Goal: Obtain resource: Obtain resource

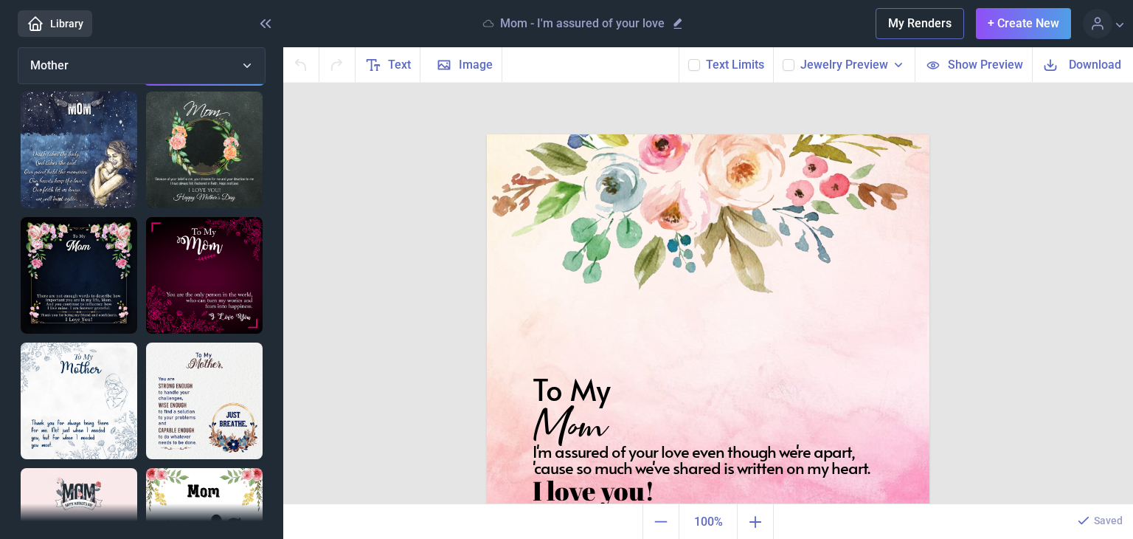
scroll to position [72, 0]
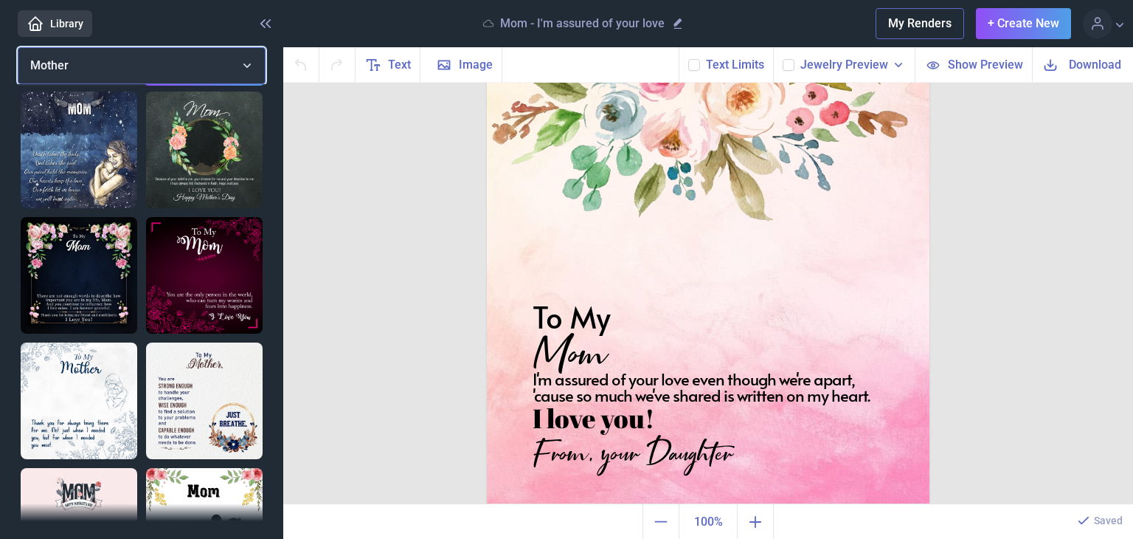
click at [100, 63] on button "Mother" at bounding box center [142, 65] width 248 height 37
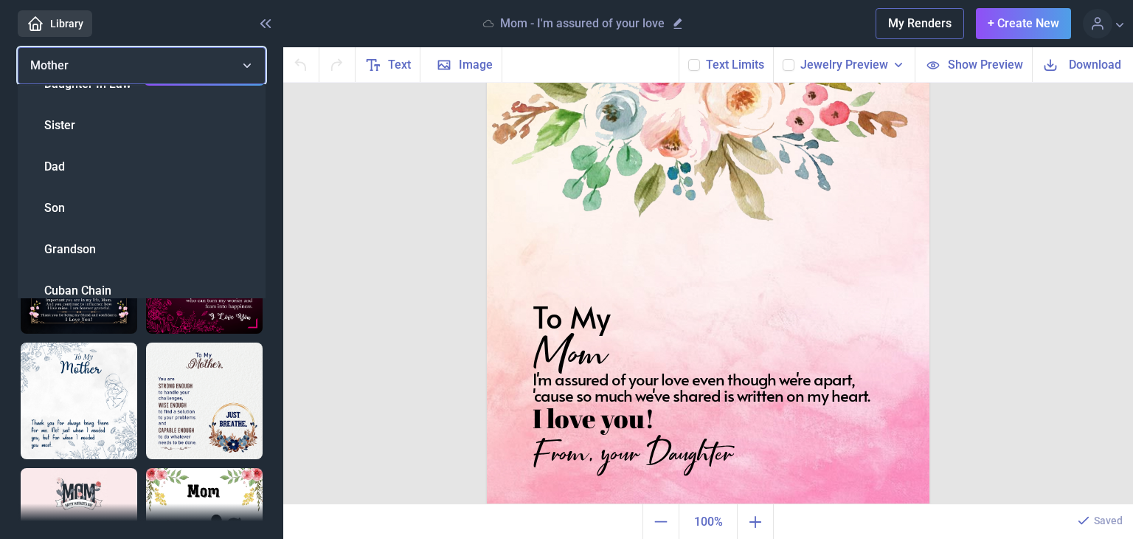
scroll to position [395, 0]
click at [108, 287] on span "Cuban Chain" at bounding box center [77, 290] width 67 height 18
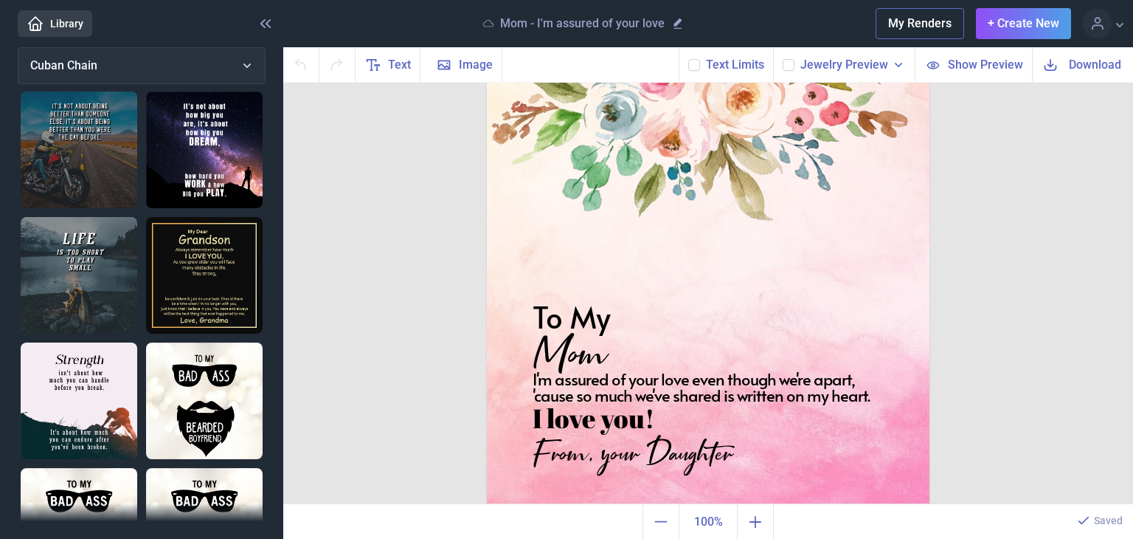
click at [89, 165] on img at bounding box center [79, 149] width 117 height 117
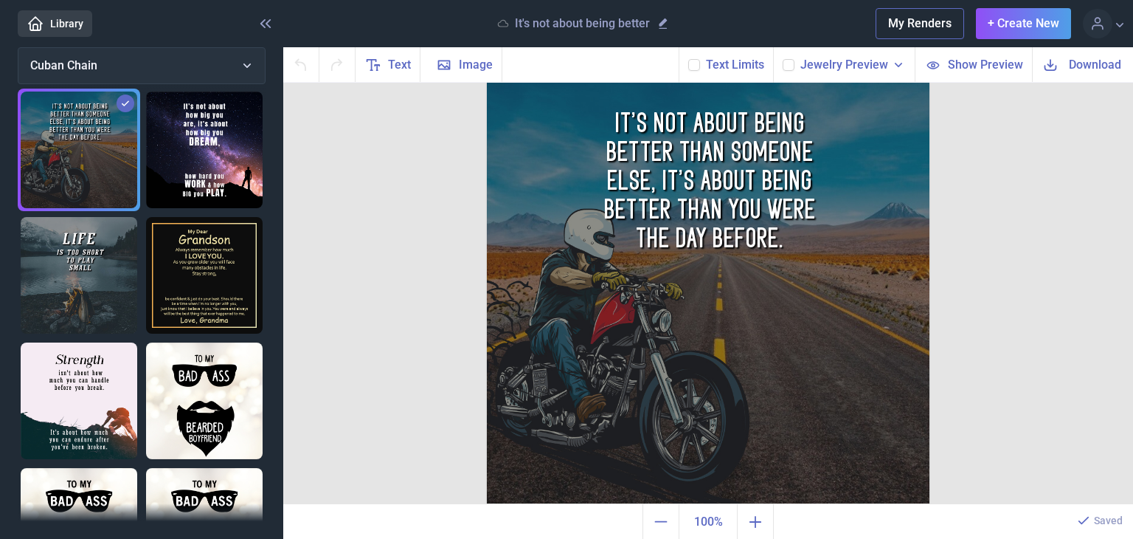
click at [222, 151] on img at bounding box center [204, 149] width 117 height 117
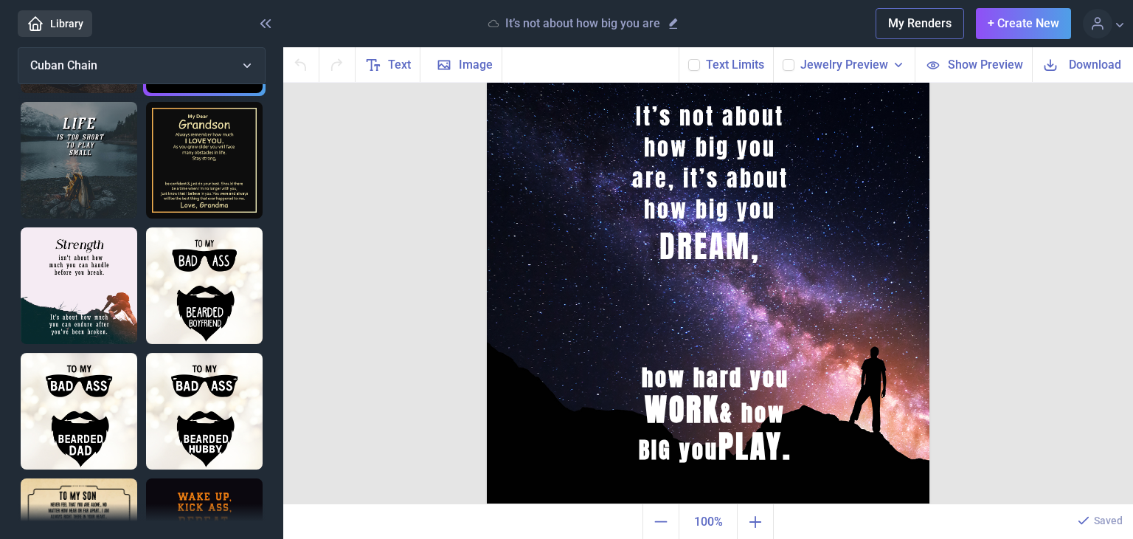
scroll to position [568, 0]
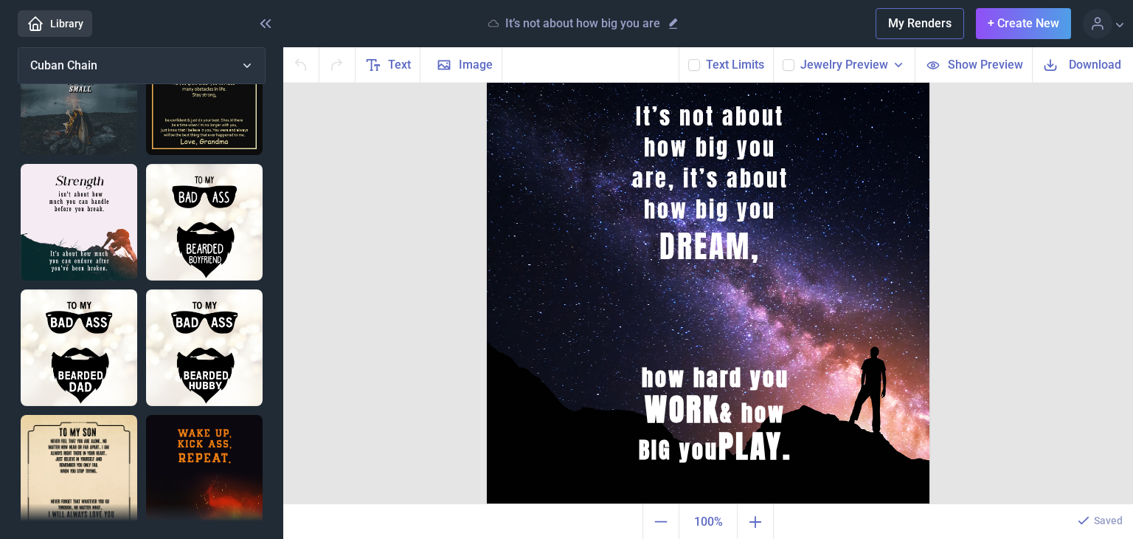
click at [200, 301] on img at bounding box center [204, 347] width 117 height 117
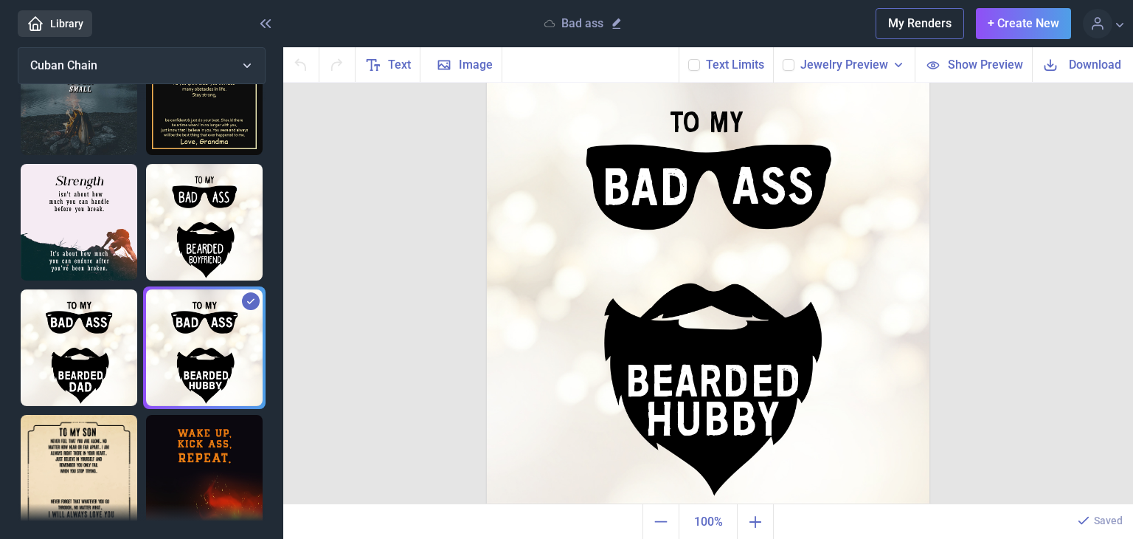
click at [48, 322] on img at bounding box center [79, 347] width 117 height 117
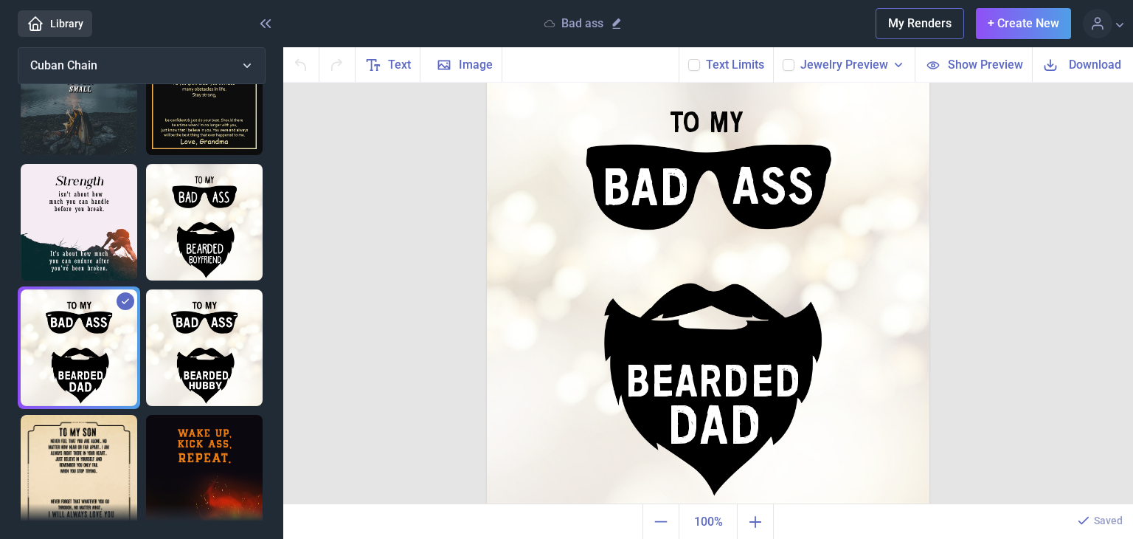
click at [113, 428] on img at bounding box center [79, 473] width 117 height 117
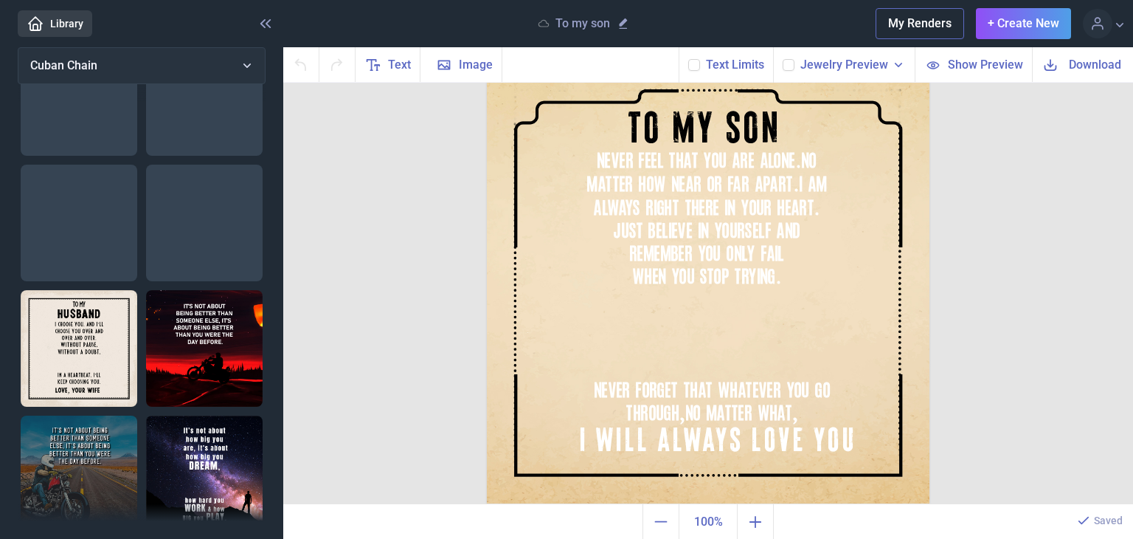
scroll to position [0, 0]
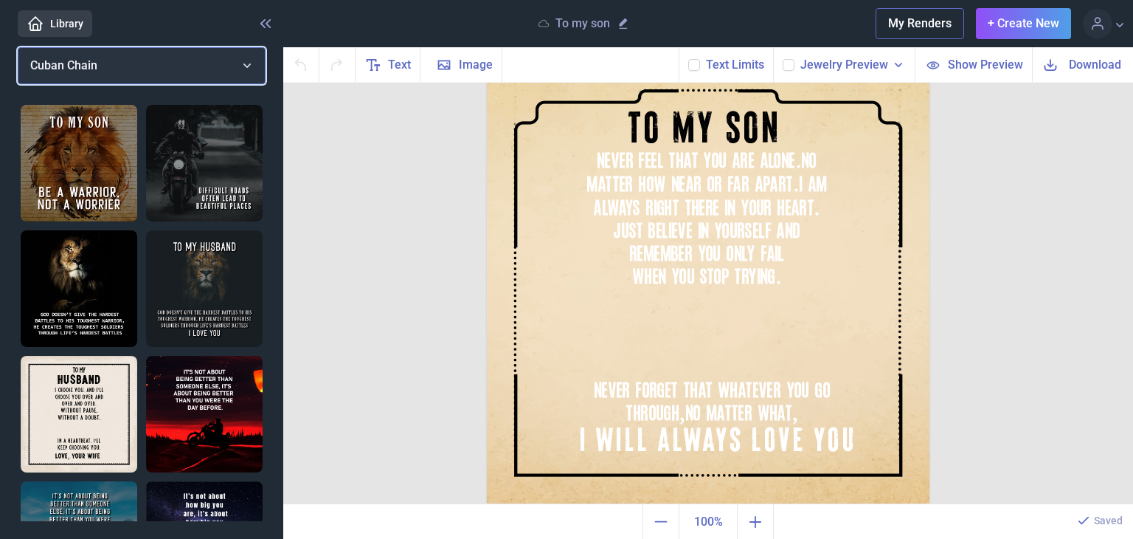
click at [223, 57] on button "Cuban Chain" at bounding box center [142, 65] width 248 height 37
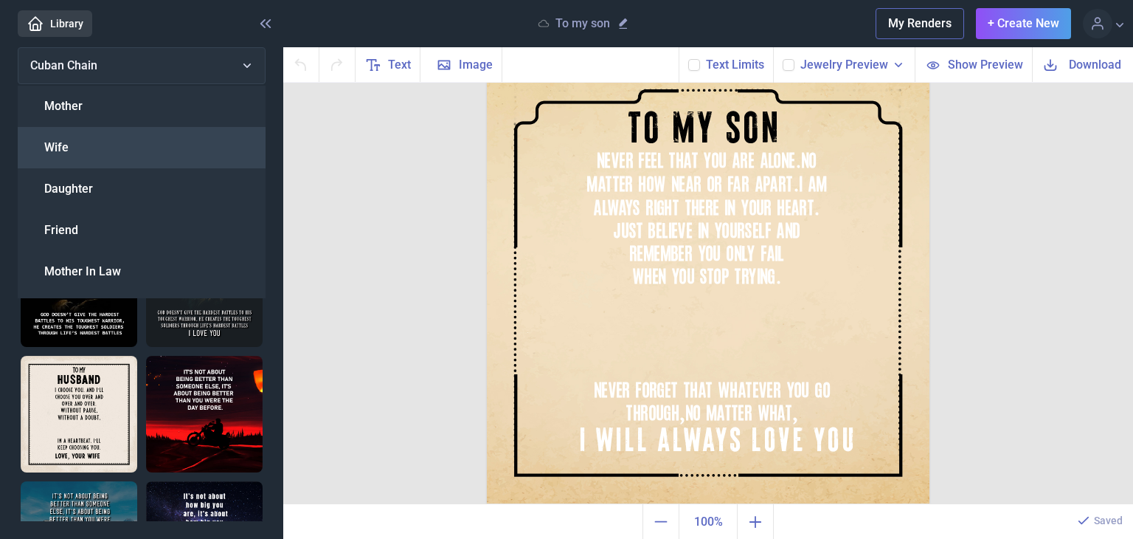
click at [162, 134] on div "Wife" at bounding box center [142, 147] width 248 height 41
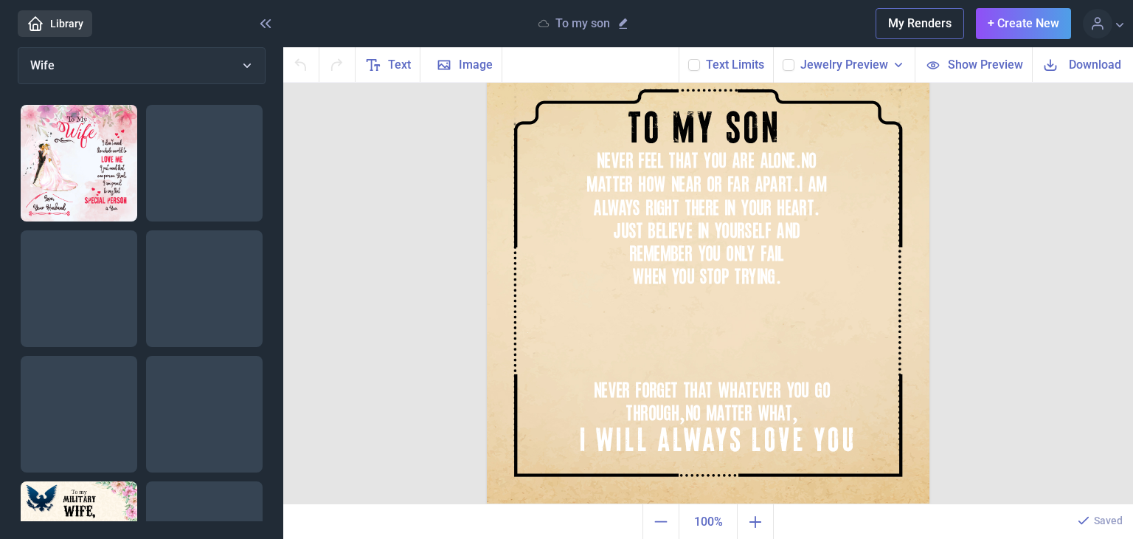
click at [91, 181] on img at bounding box center [79, 163] width 117 height 117
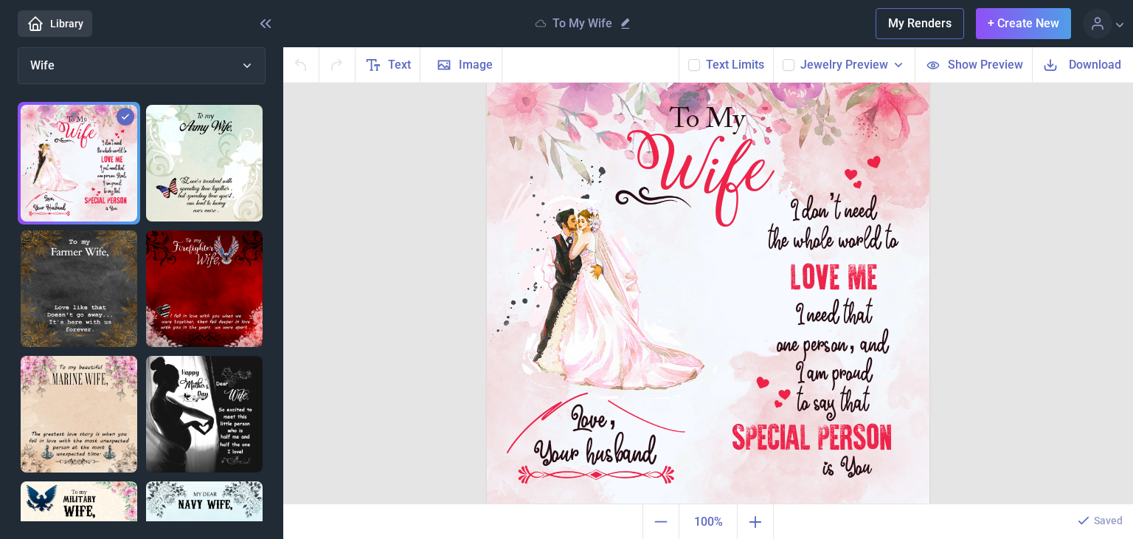
click at [186, 249] on img at bounding box center [204, 288] width 117 height 117
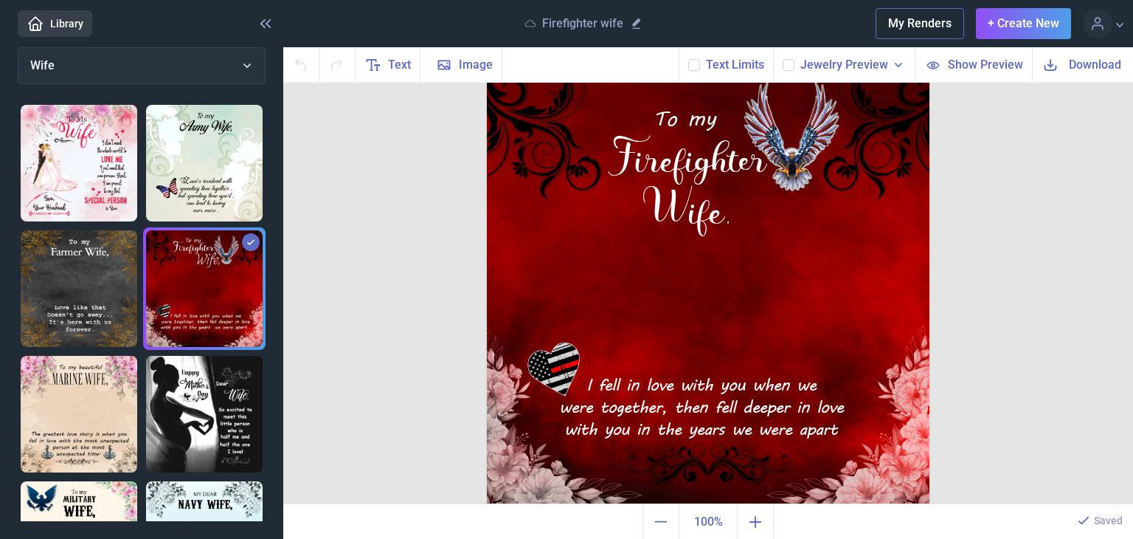
click at [97, 252] on img at bounding box center [79, 288] width 117 height 117
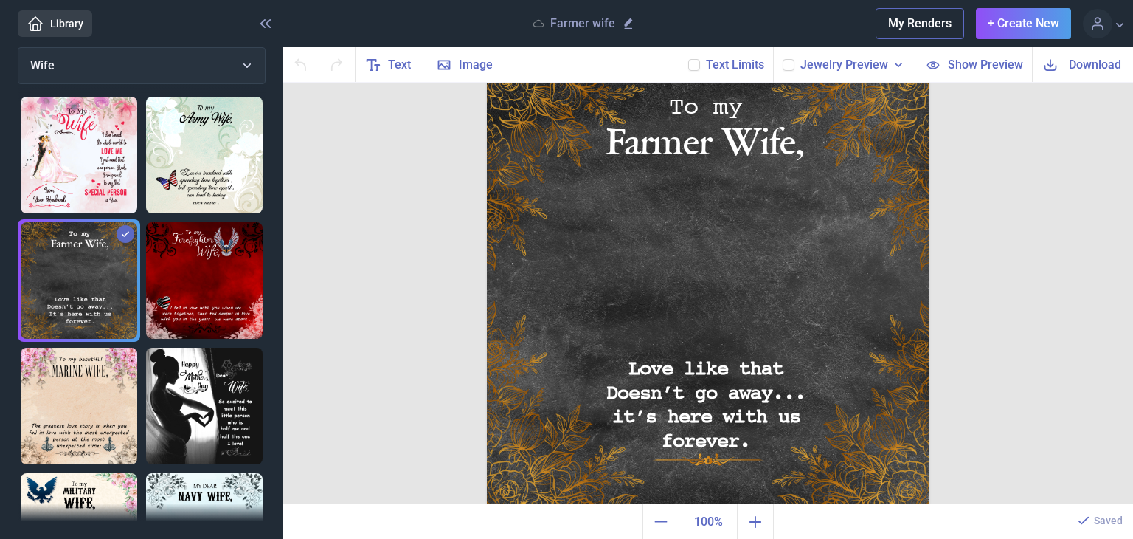
scroll to position [12, 0]
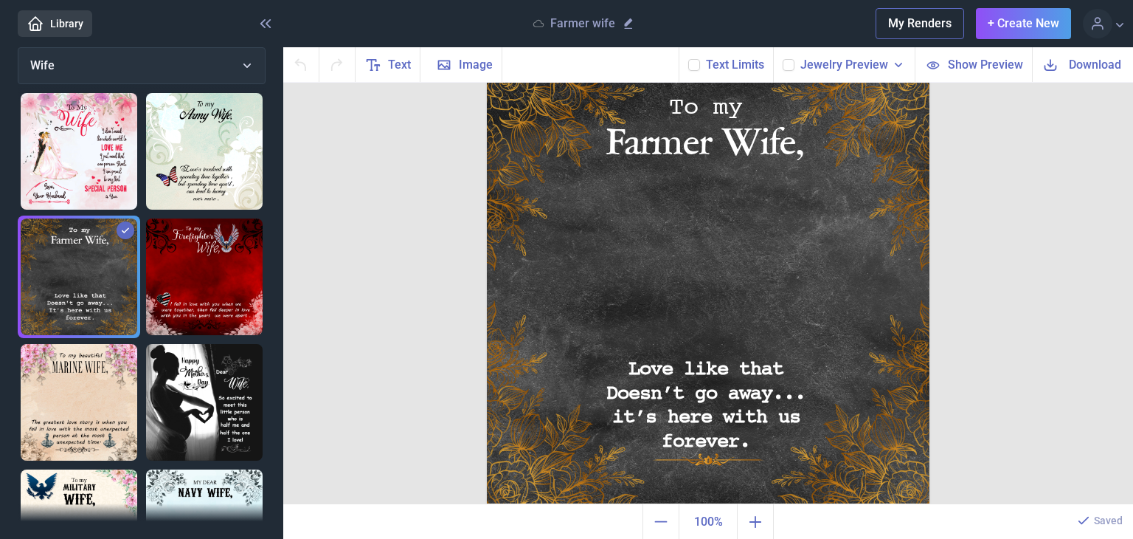
click at [192, 349] on img at bounding box center [204, 402] width 117 height 117
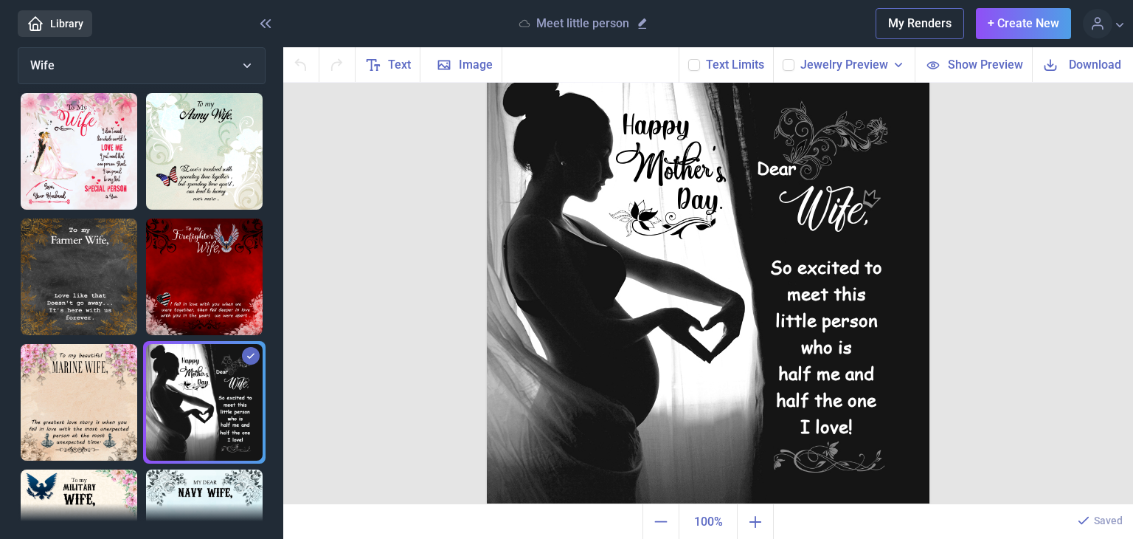
click at [78, 378] on img at bounding box center [79, 402] width 117 height 117
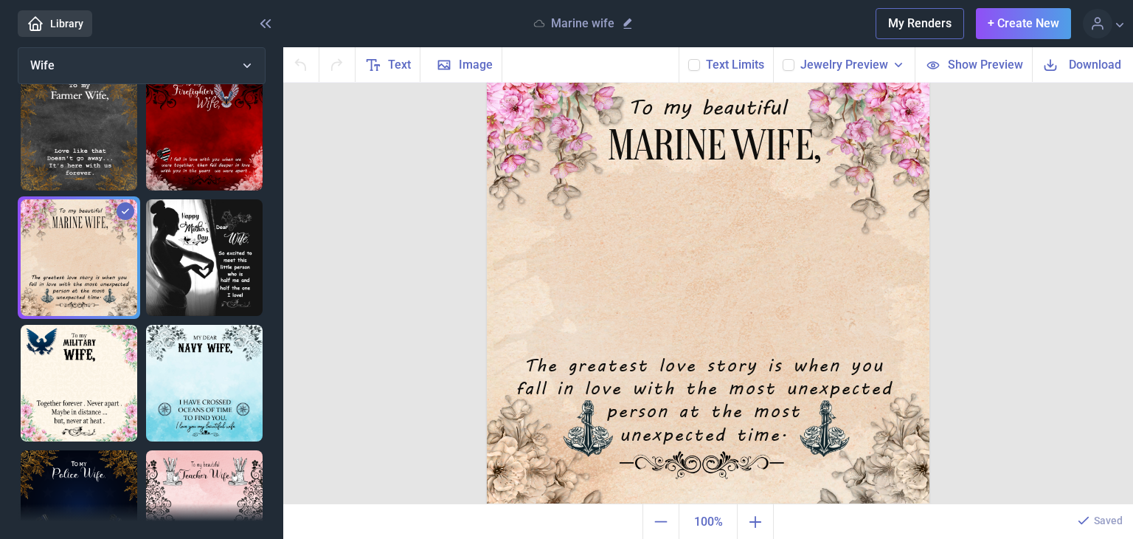
scroll to position [435, 0]
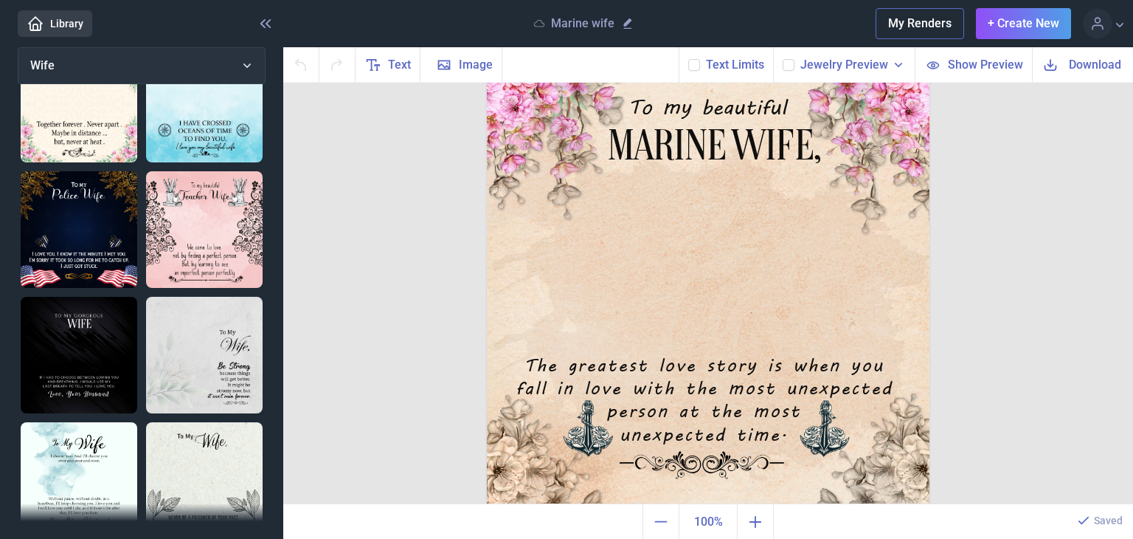
click at [210, 431] on img at bounding box center [204, 480] width 117 height 117
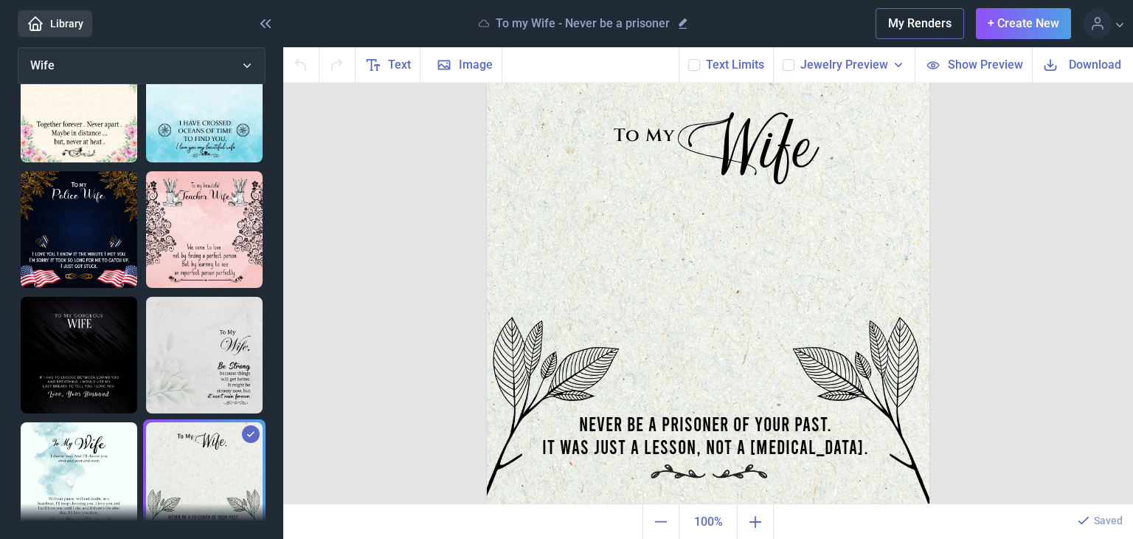
click at [27, 447] on img at bounding box center [79, 480] width 117 height 117
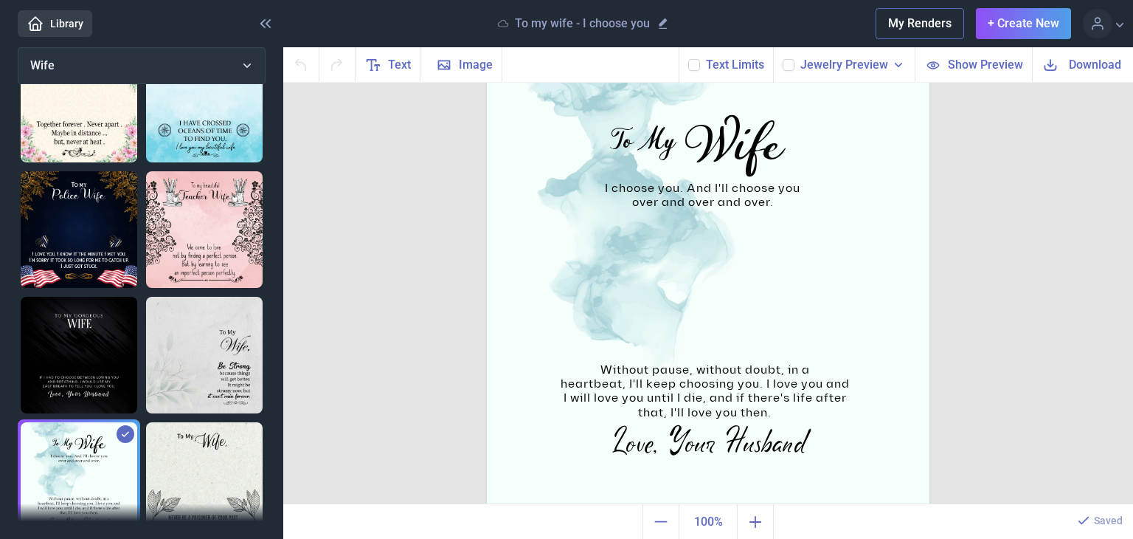
click at [1074, 64] on span "Download" at bounding box center [1095, 64] width 52 height 17
click at [230, 114] on img at bounding box center [204, 104] width 117 height 117
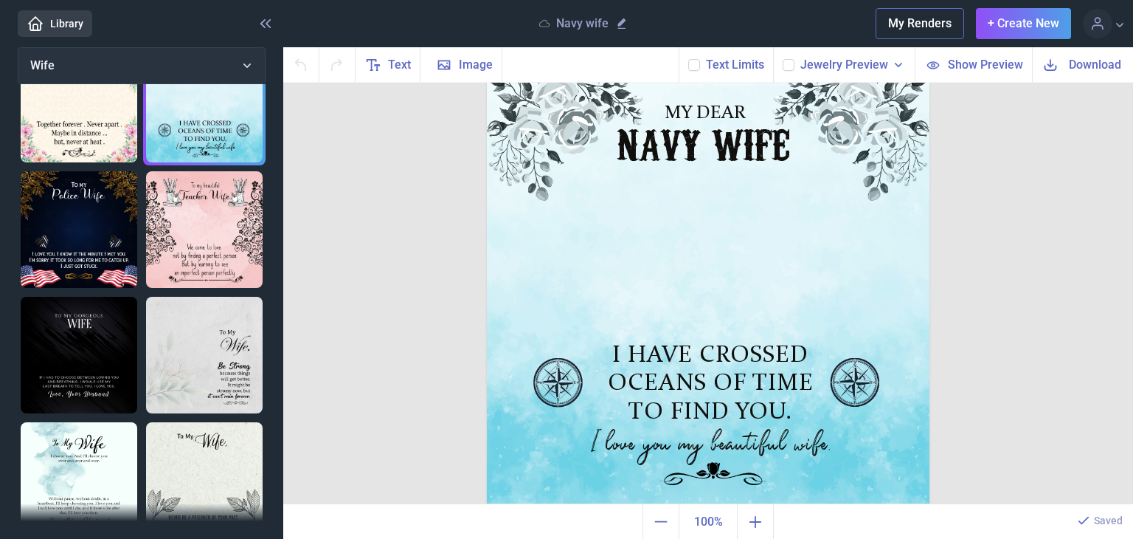
click at [204, 223] on img at bounding box center [204, 229] width 117 height 117
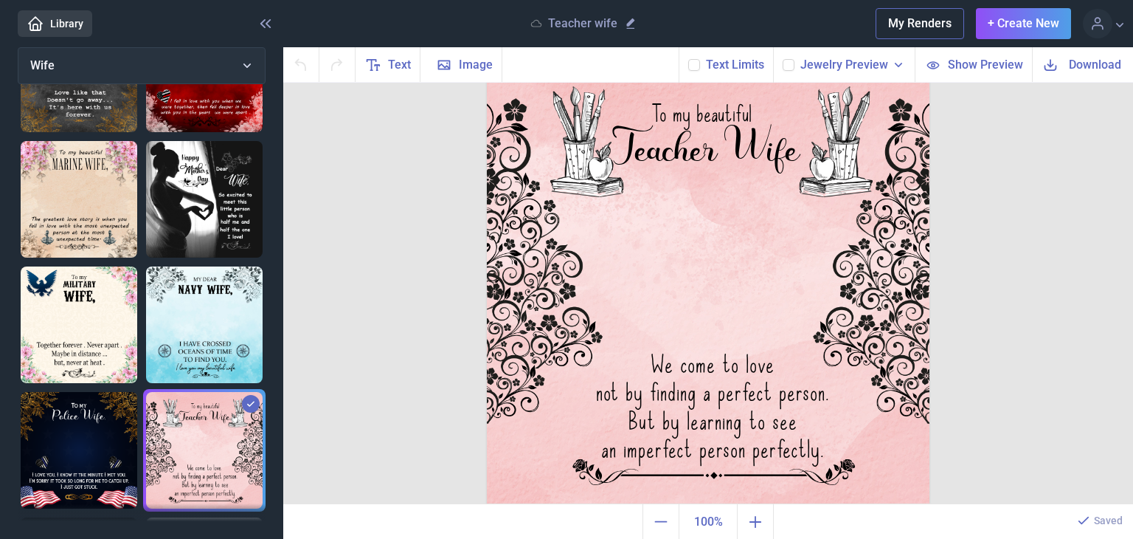
scroll to position [205, 0]
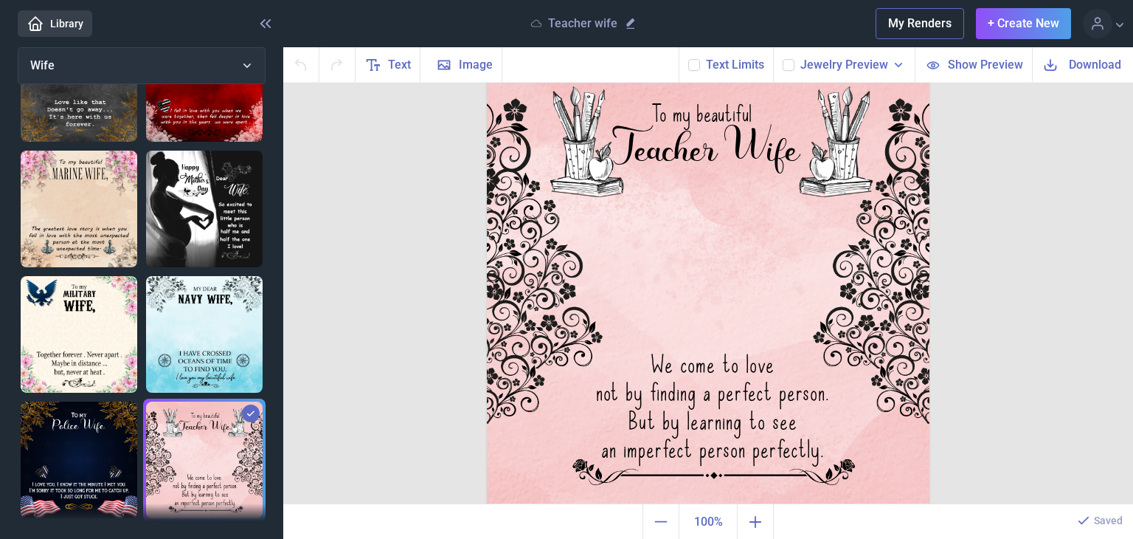
click at [193, 193] on img at bounding box center [204, 208] width 117 height 117
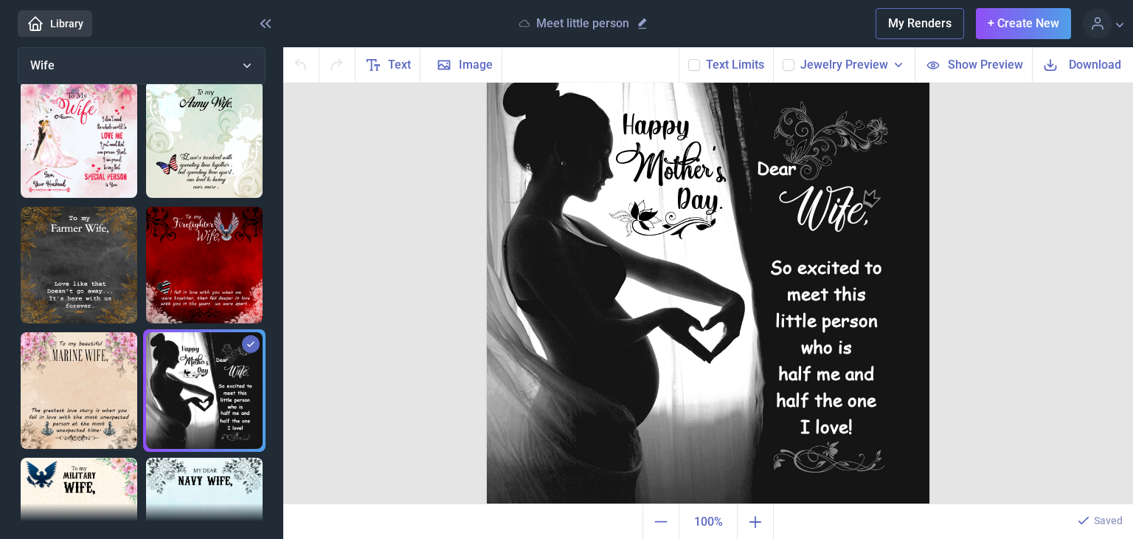
scroll to position [25, 0]
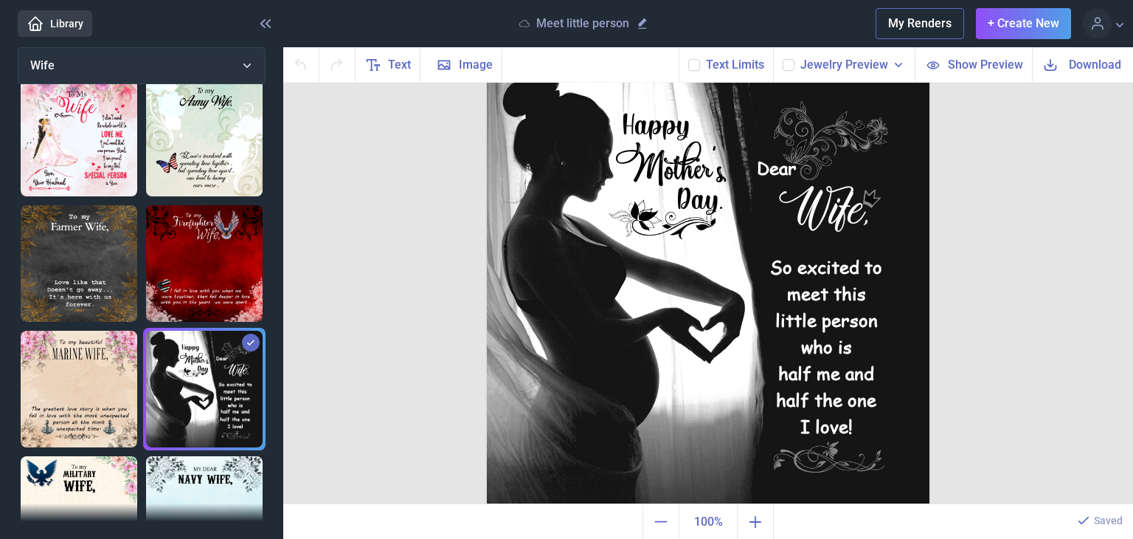
click at [216, 183] on img at bounding box center [204, 138] width 117 height 117
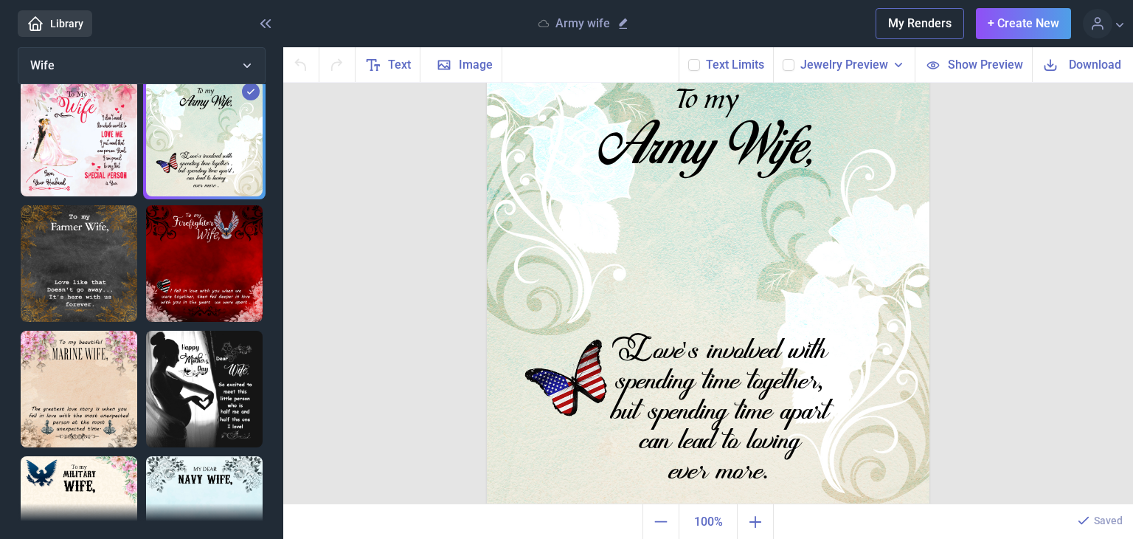
scroll to position [0, 0]
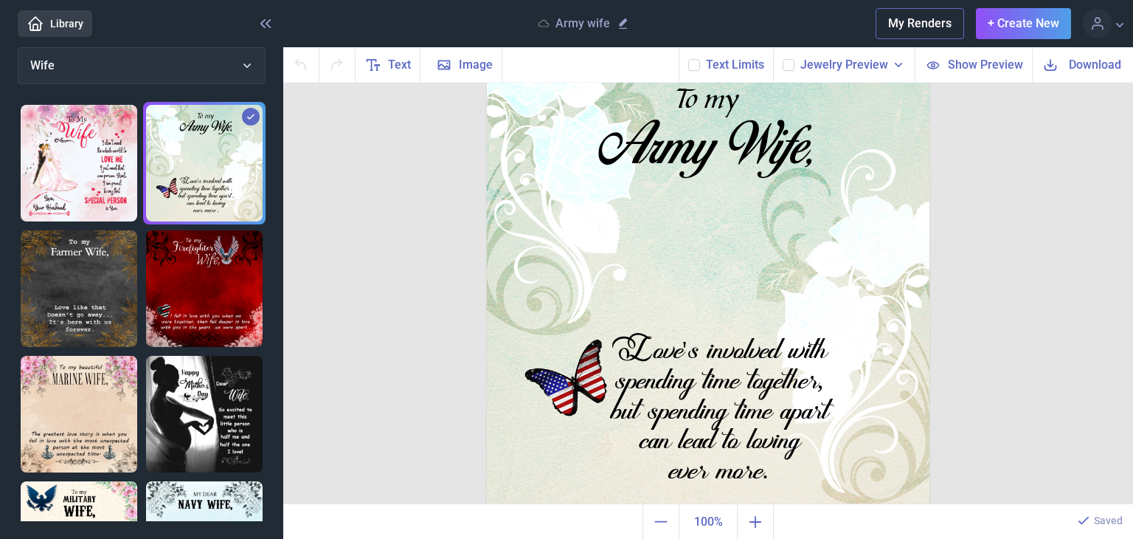
click at [94, 175] on img at bounding box center [79, 163] width 117 height 117
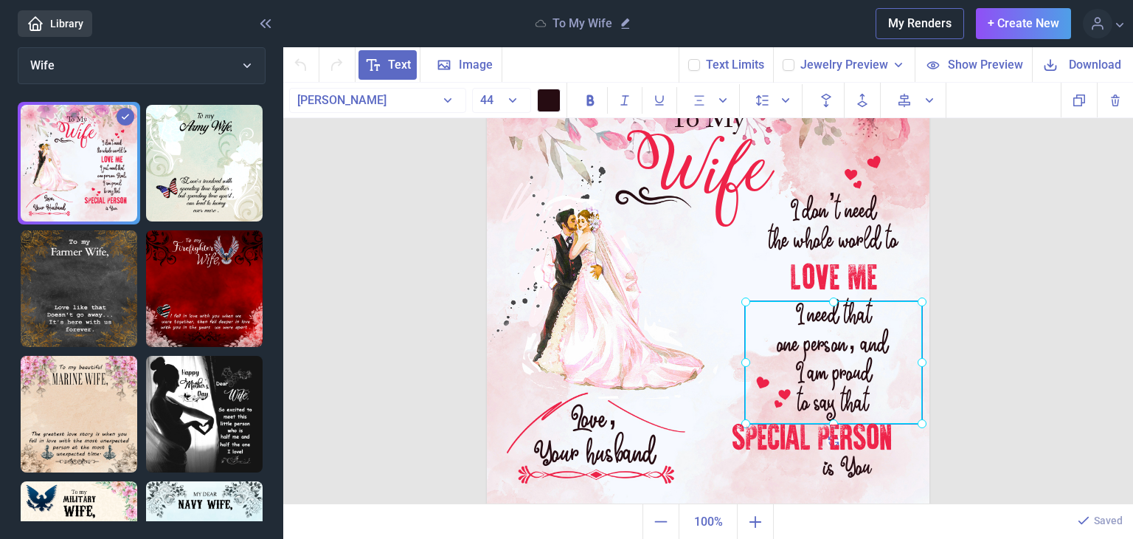
click at [487, 62] on div "I need that one person, and I am proud to say that" at bounding box center [487, 62] width 0 height 0
click at [844, 310] on div at bounding box center [833, 362] width 177 height 122
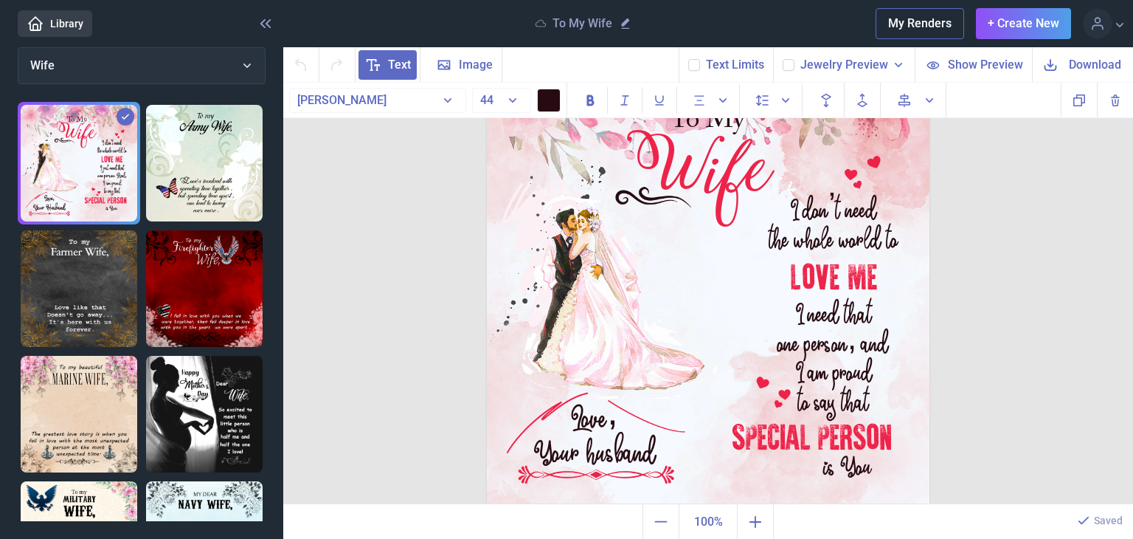
click at [1087, 66] on span "Download" at bounding box center [1095, 64] width 52 height 17
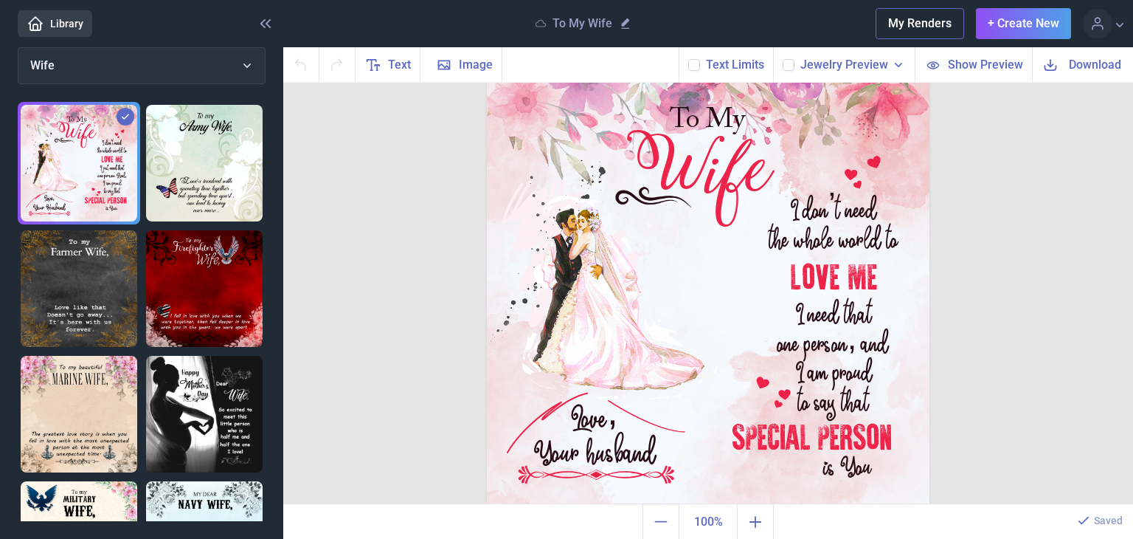
click at [150, 45] on header "Library To My Wife My Renders + Create New Profile Design Library Log out" at bounding box center [566, 23] width 1133 height 47
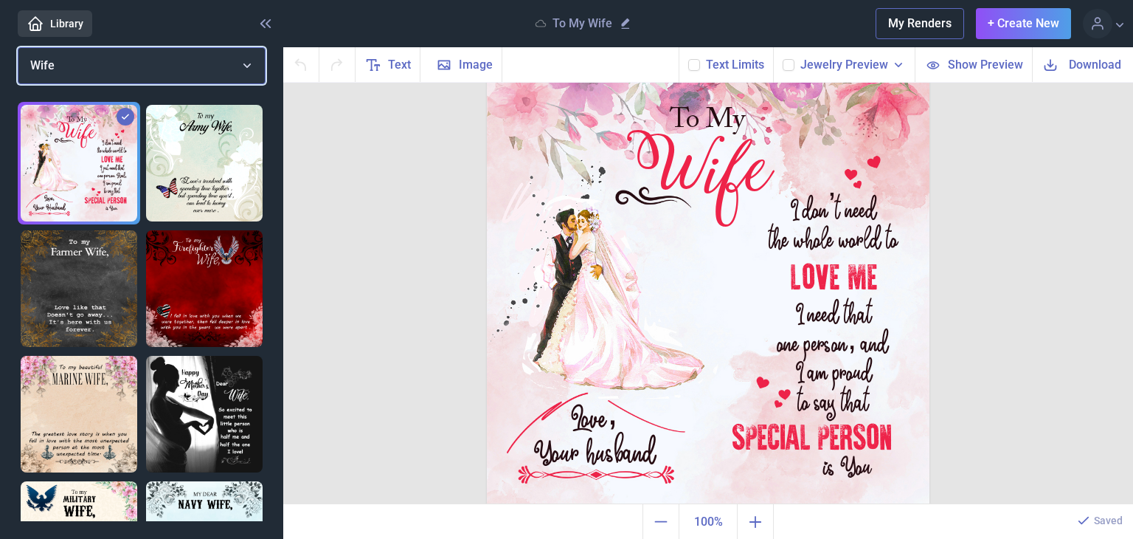
click at [152, 57] on button "Wife" at bounding box center [142, 65] width 248 height 37
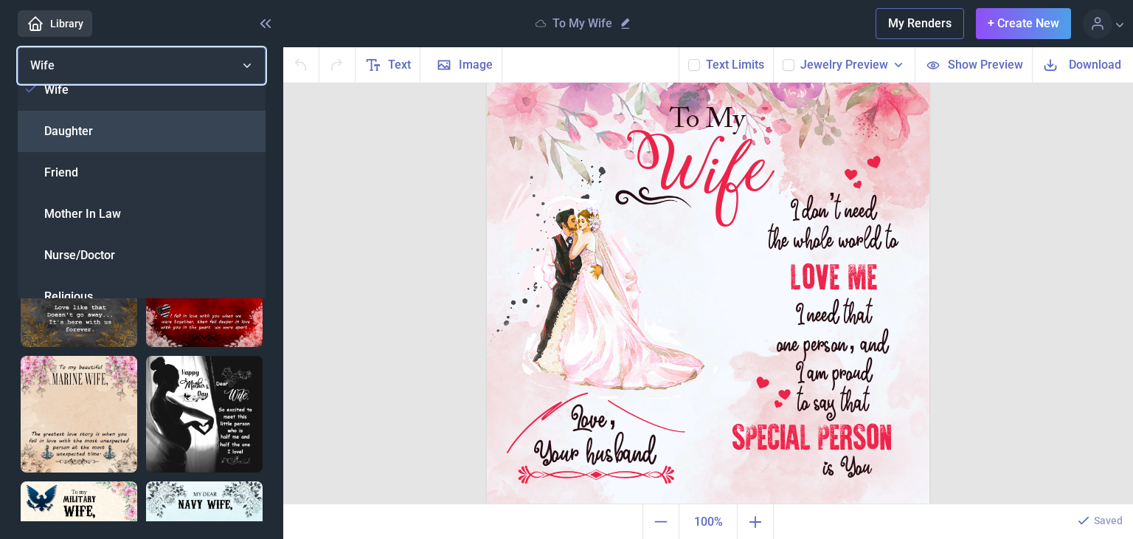
scroll to position [52, 0]
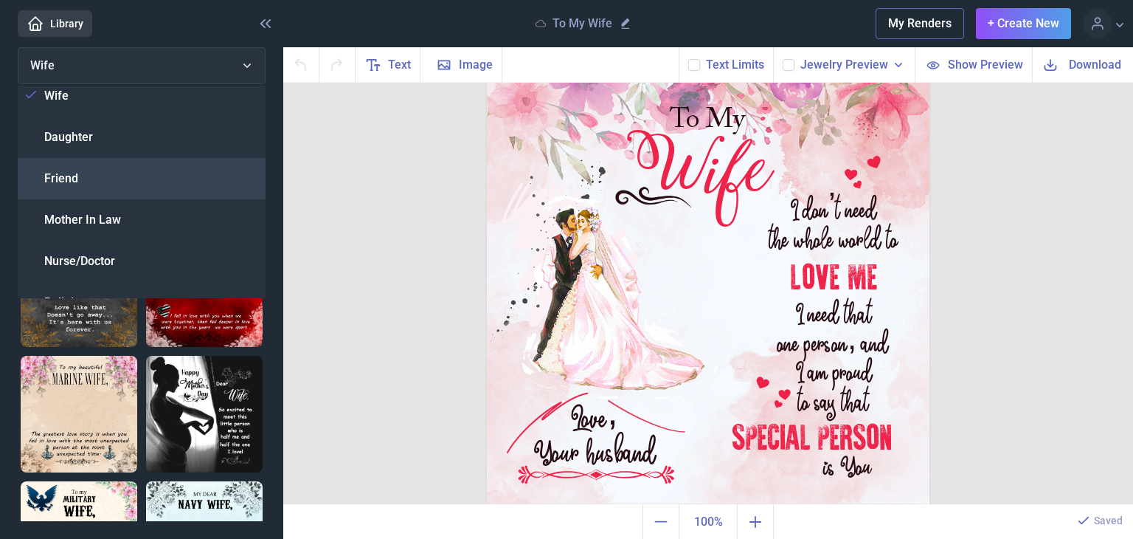
click at [131, 179] on div "Friend" at bounding box center [142, 178] width 248 height 41
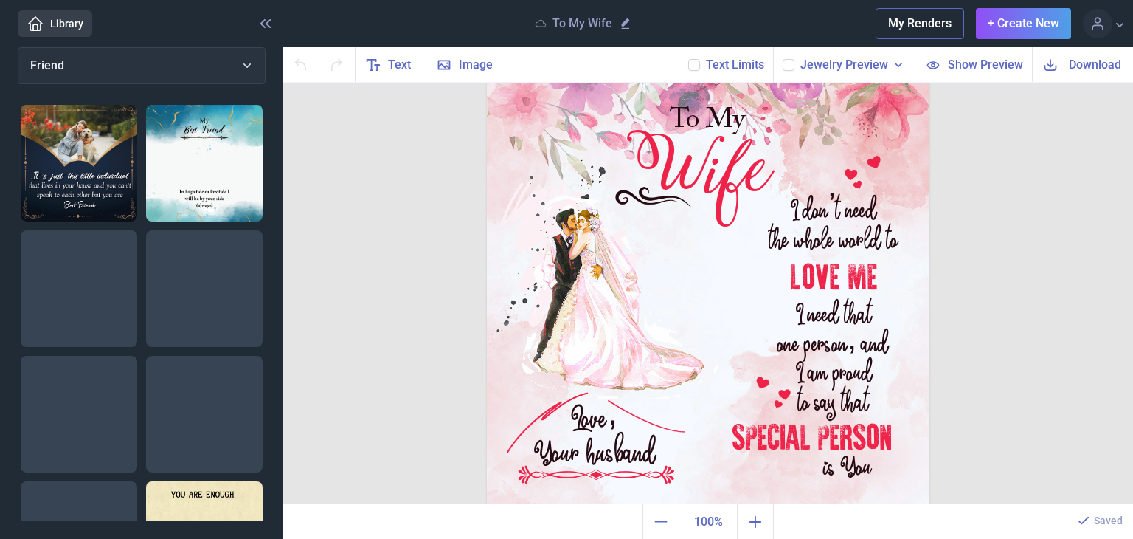
click at [109, 195] on img at bounding box center [79, 163] width 117 height 117
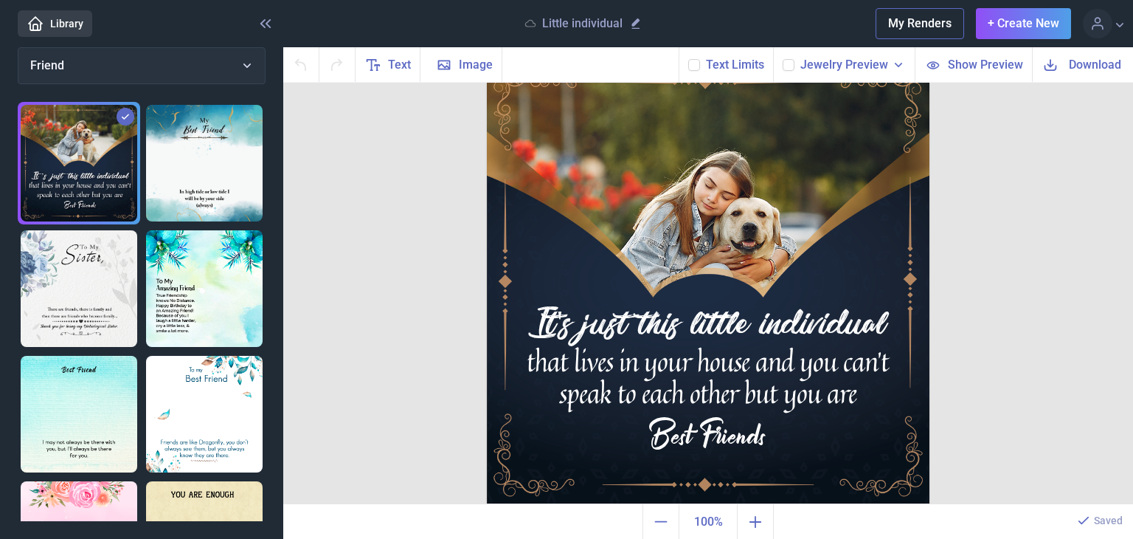
click at [163, 150] on img at bounding box center [204, 163] width 117 height 117
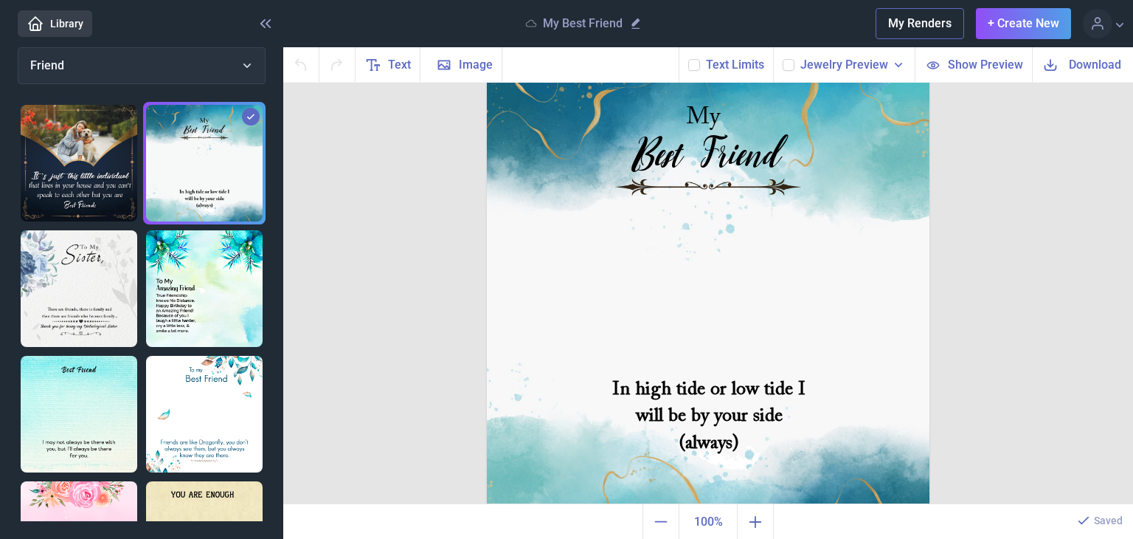
click at [201, 329] on img at bounding box center [204, 288] width 117 height 117
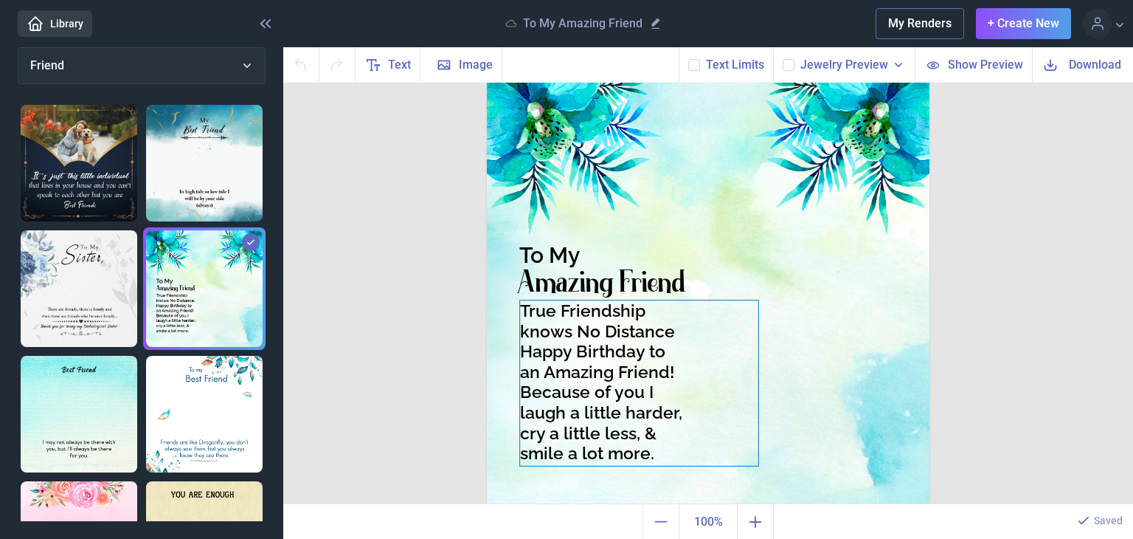
click at [559, 62] on div "True Friendship knows No Distance Happy Birthday to an Amazing Friend! Because …" at bounding box center [708, 62] width 443 height 0
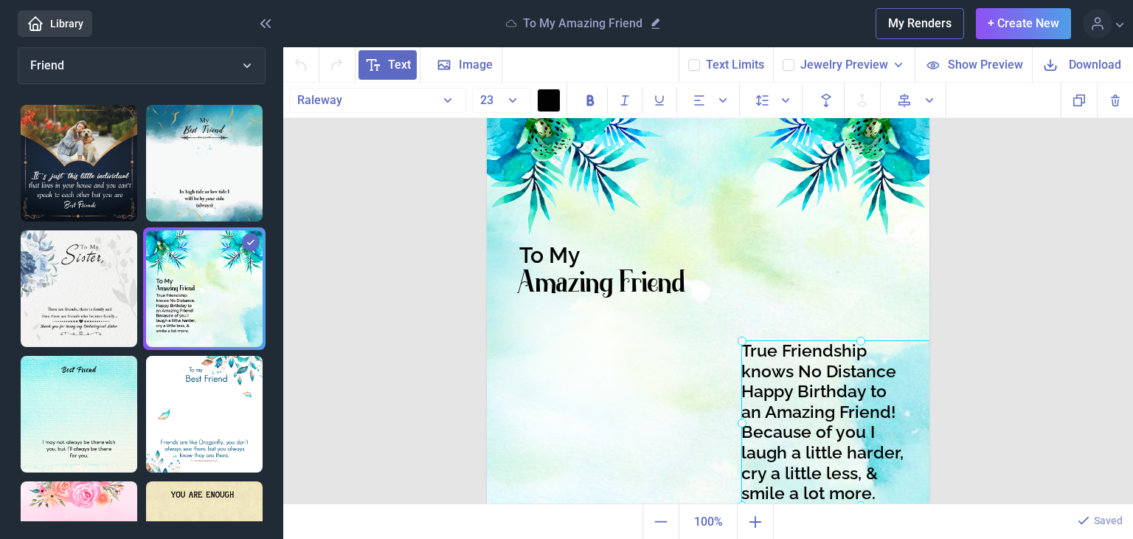
drag, startPoint x: 614, startPoint y: 368, endPoint x: 836, endPoint y: 408, distance: 224.9
click at [836, 408] on div at bounding box center [860, 422] width 238 height 165
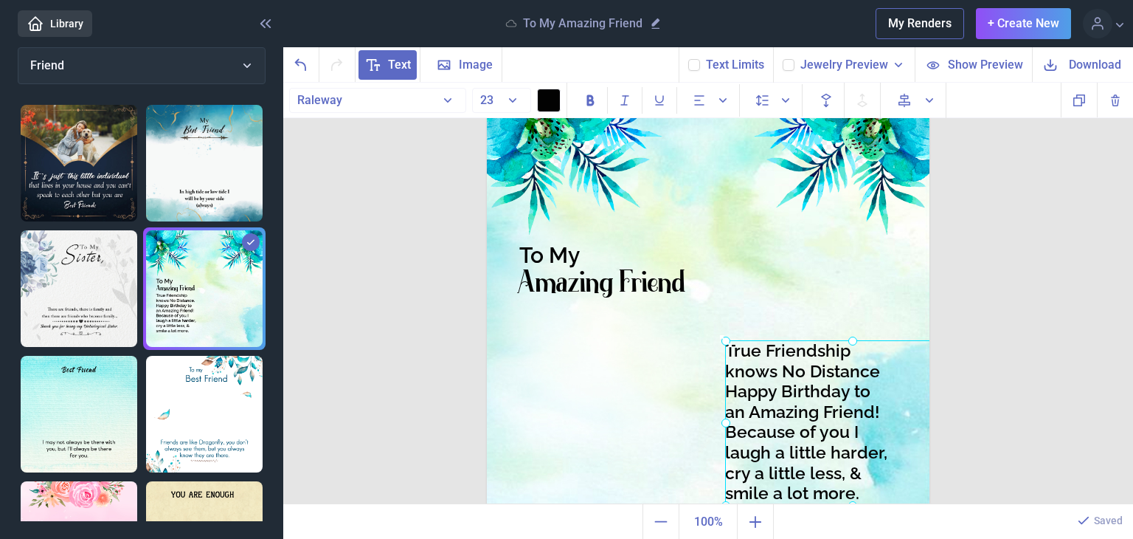
drag, startPoint x: 734, startPoint y: 337, endPoint x: 690, endPoint y: 322, distance: 46.7
click at [719, 334] on use at bounding box center [725, 340] width 12 height 12
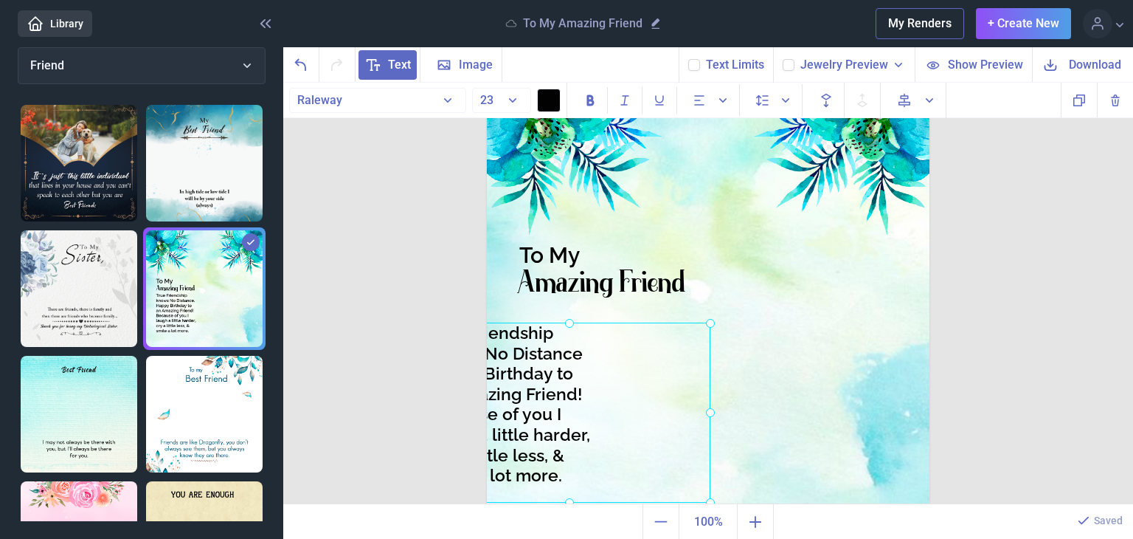
drag, startPoint x: 836, startPoint y: 331, endPoint x: 581, endPoint y: 329, distance: 255.2
click at [581, 329] on div at bounding box center [569, 412] width 283 height 180
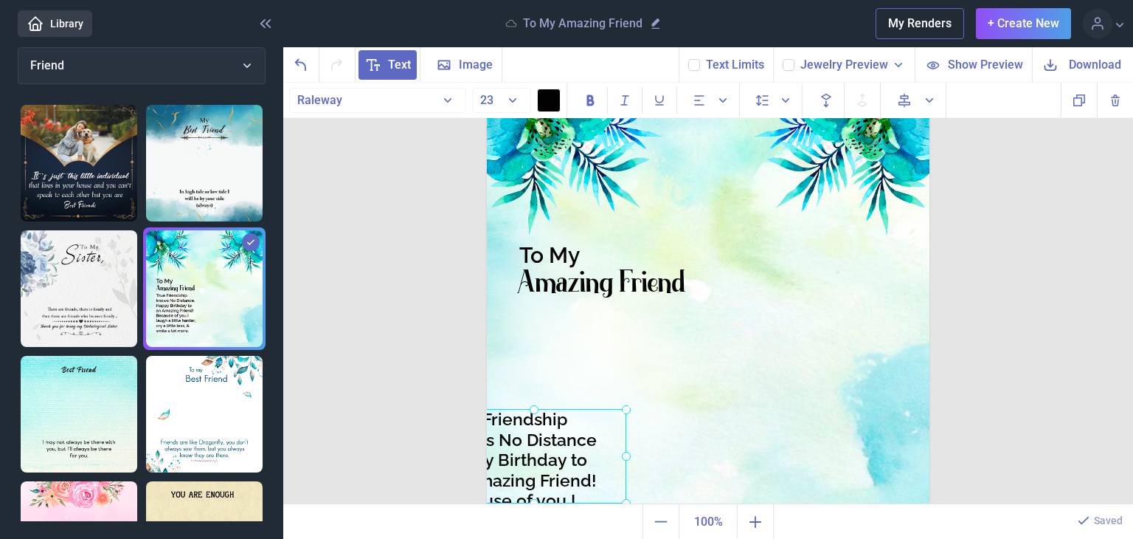
drag, startPoint x: 713, startPoint y: 323, endPoint x: 595, endPoint y: 408, distance: 145.4
click at [619, 408] on icon at bounding box center [626, 409] width 15 height 15
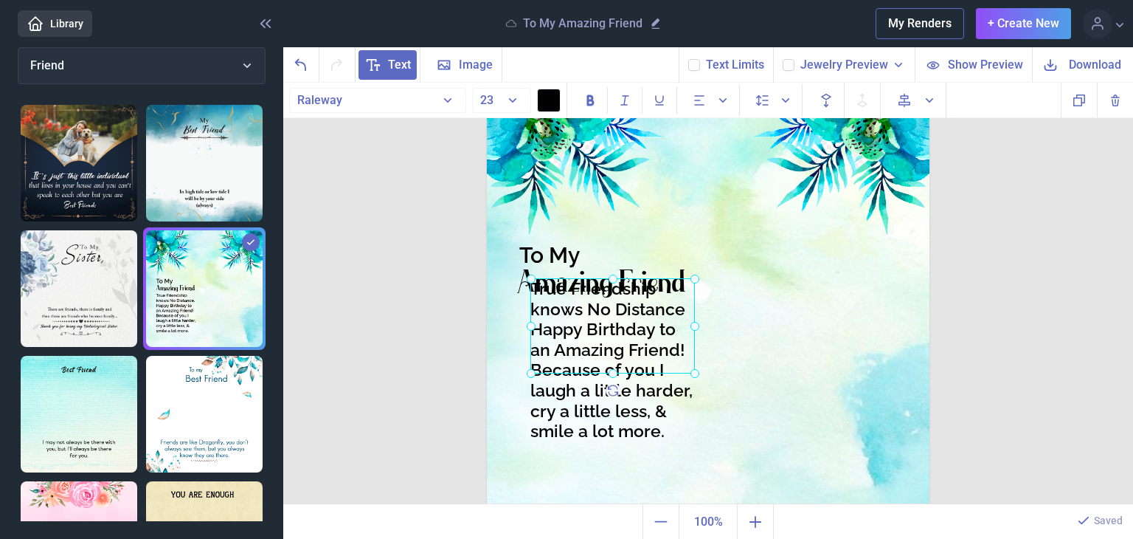
drag, startPoint x: 543, startPoint y: 454, endPoint x: 631, endPoint y: 325, distance: 156.5
click at [631, 325] on div at bounding box center [612, 325] width 165 height 95
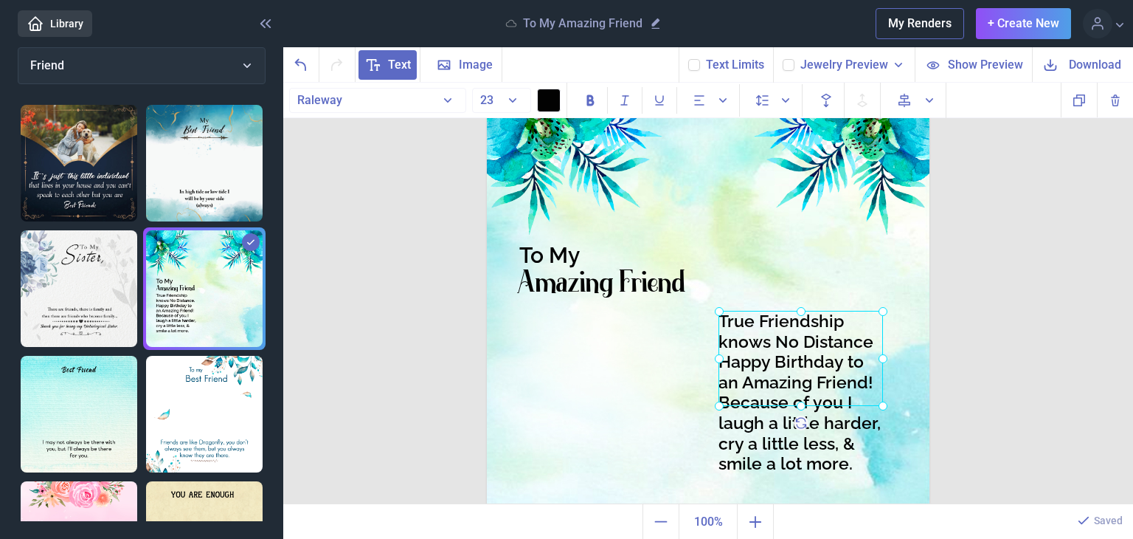
drag, startPoint x: 603, startPoint y: 347, endPoint x: 806, endPoint y: 379, distance: 205.3
click at [806, 379] on div at bounding box center [800, 358] width 165 height 95
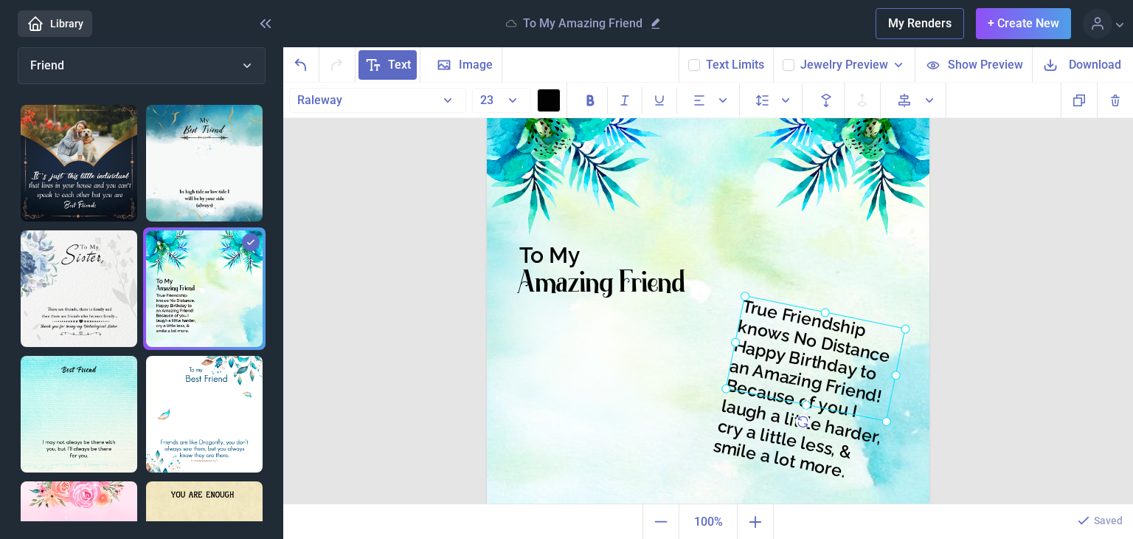
drag, startPoint x: 806, startPoint y: 418, endPoint x: 806, endPoint y: 402, distance: 16.2
click at [806, 402] on div at bounding box center [815, 358] width 180 height 126
drag, startPoint x: 797, startPoint y: 399, endPoint x: 803, endPoint y: 358, distance: 41.7
click at [803, 358] on div at bounding box center [819, 337] width 171 height 83
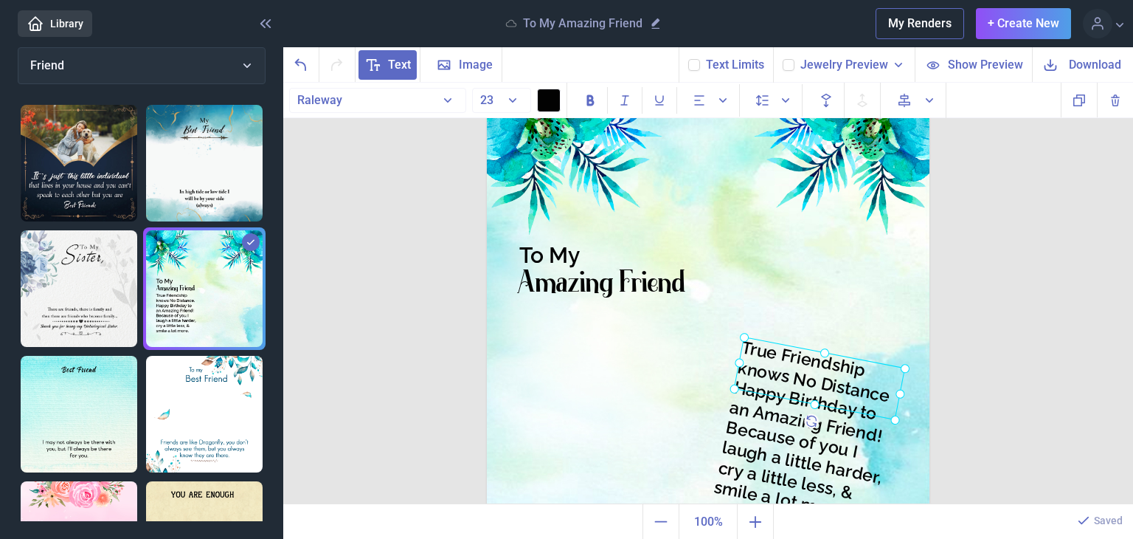
drag, startPoint x: 803, startPoint y: 358, endPoint x: 802, endPoint y: 398, distance: 39.8
click at [802, 398] on div at bounding box center [820, 377] width 172 height 83
click at [174, 342] on ul at bounding box center [142, 539] width 248 height 875
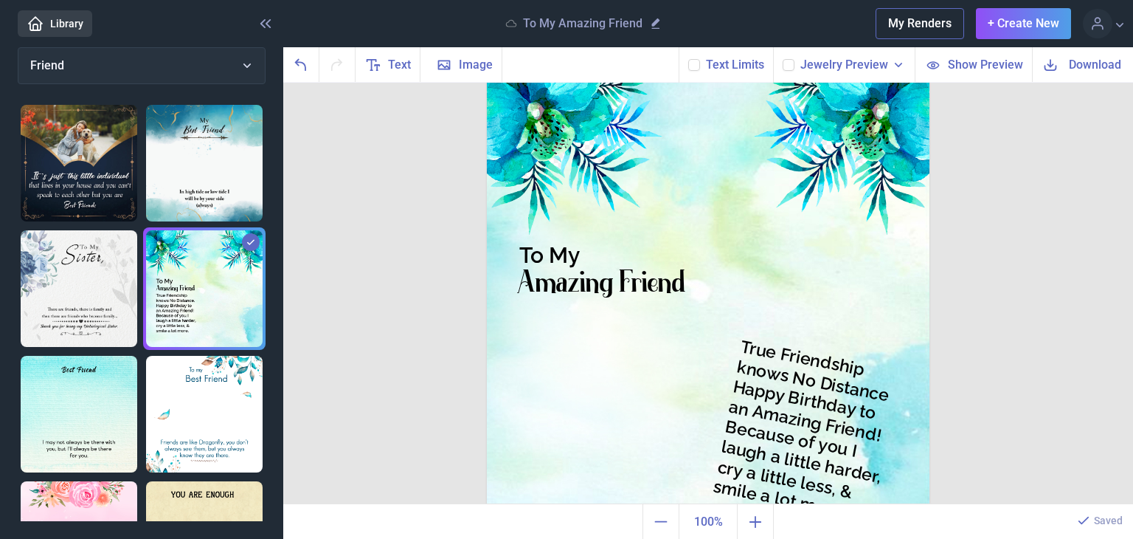
click at [205, 384] on img at bounding box center [204, 414] width 117 height 117
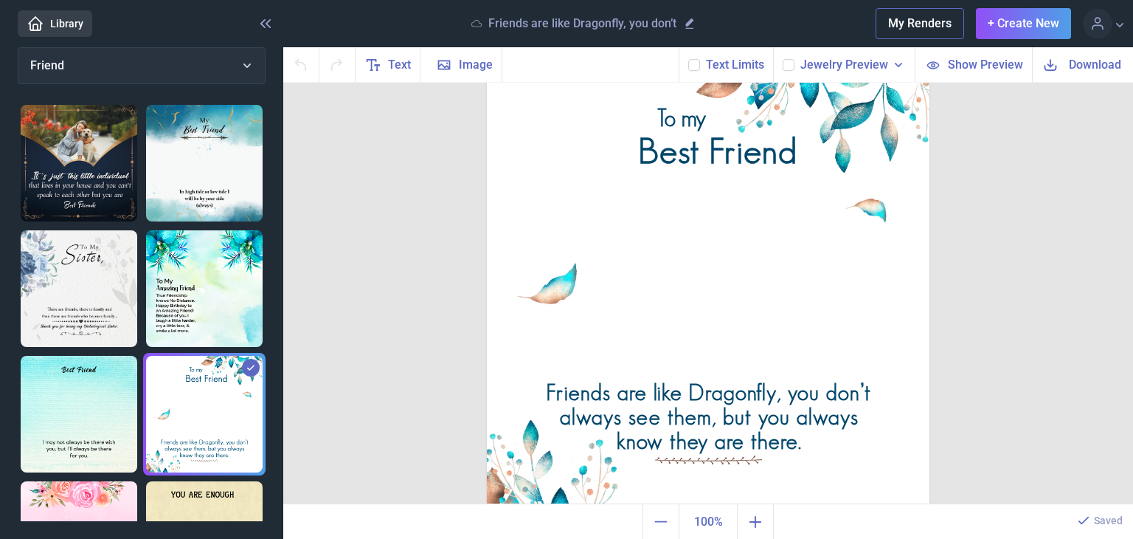
click at [190, 325] on img at bounding box center [204, 288] width 117 height 117
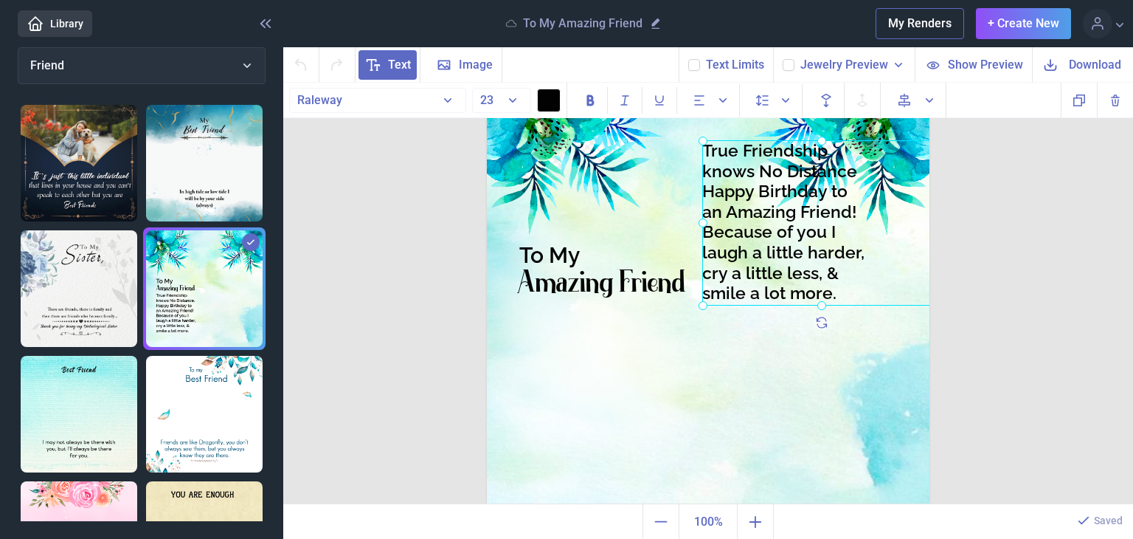
drag, startPoint x: 592, startPoint y: 409, endPoint x: 795, endPoint y: 257, distance: 253.5
click at [487, 62] on div "True Friendship knows No Distance Happy Birthday to an Amazing Friend! Because …" at bounding box center [487, 62] width 0 height 0
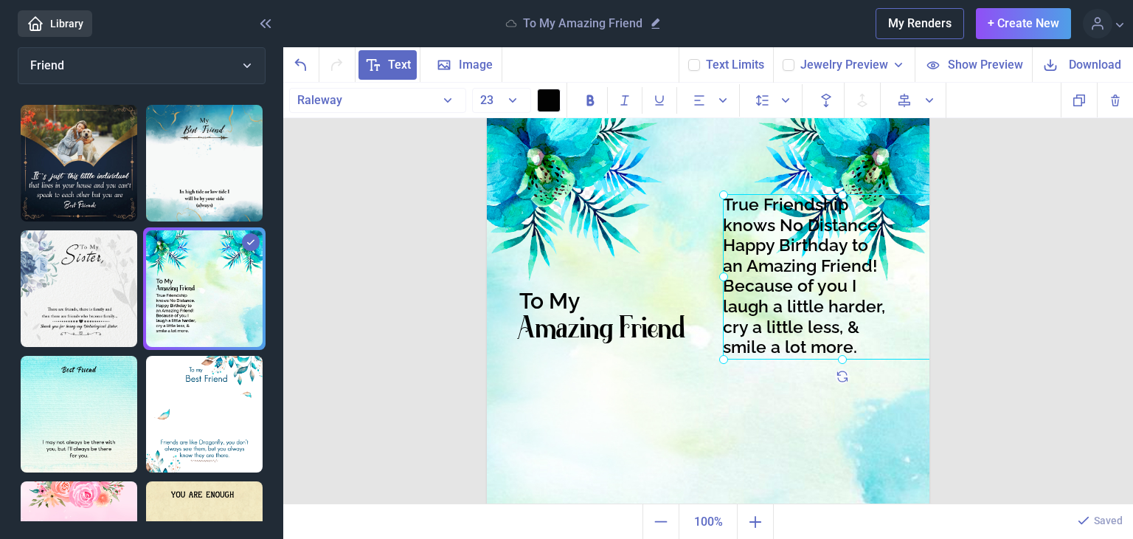
scroll to position [21, 0]
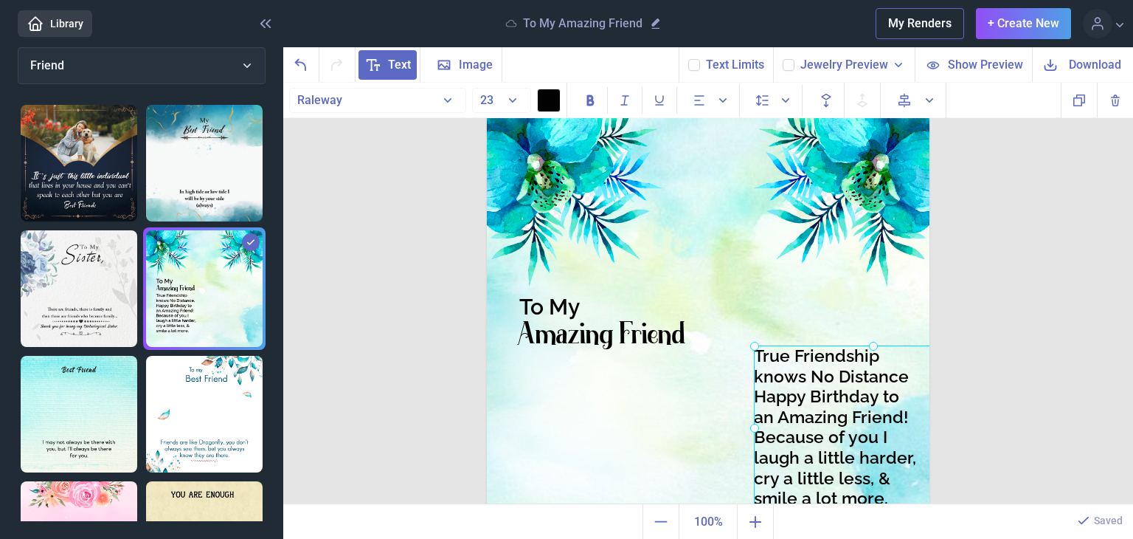
drag, startPoint x: 795, startPoint y: 257, endPoint x: 824, endPoint y: 402, distance: 148.1
click at [824, 402] on div at bounding box center [873, 427] width 238 height 165
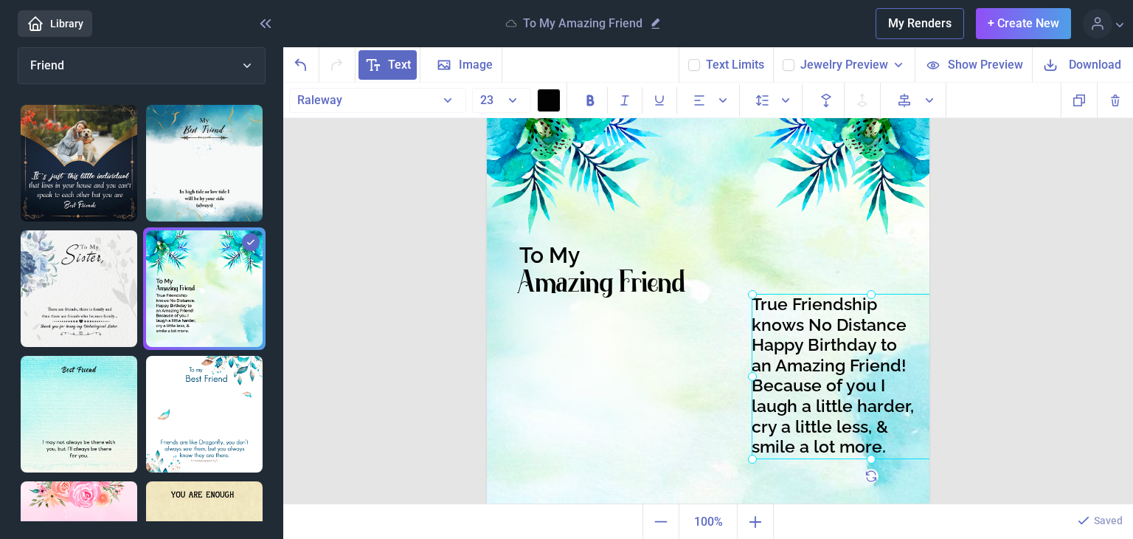
click at [194, 401] on img at bounding box center [204, 414] width 117 height 117
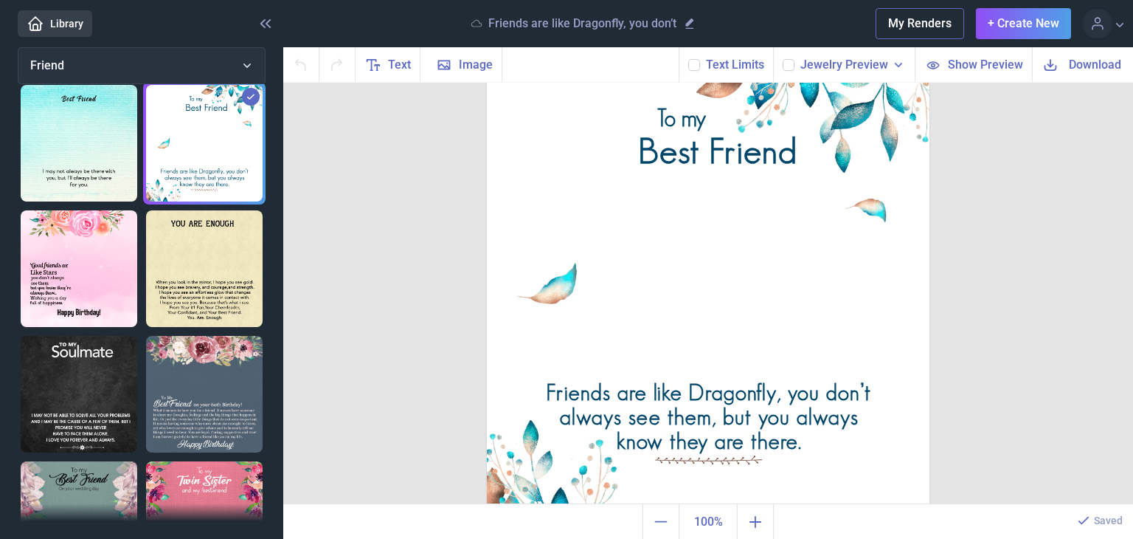
click at [1074, 60] on span "Download" at bounding box center [1095, 64] width 52 height 17
